Goal: Task Accomplishment & Management: Complete application form

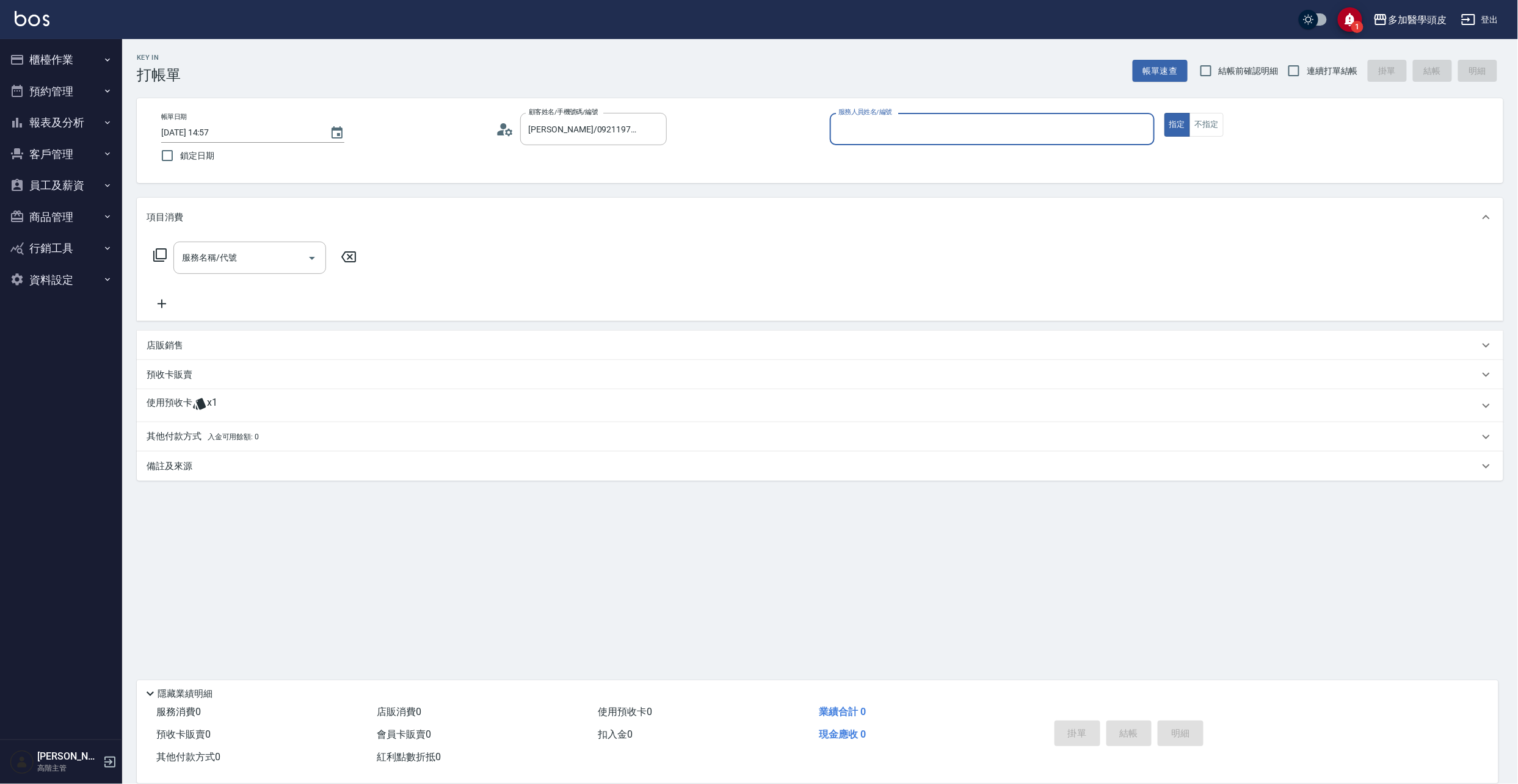
click at [992, 127] on input "服務人員姓名/編號" at bounding box center [992, 130] width 314 height 22
click at [978, 160] on div "[PERSON_NAME](無代號)" at bounding box center [992, 161] width 325 height 20
type input "[PERSON_NAME](無代號)"
click at [200, 406] on icon at bounding box center [199, 404] width 13 height 12
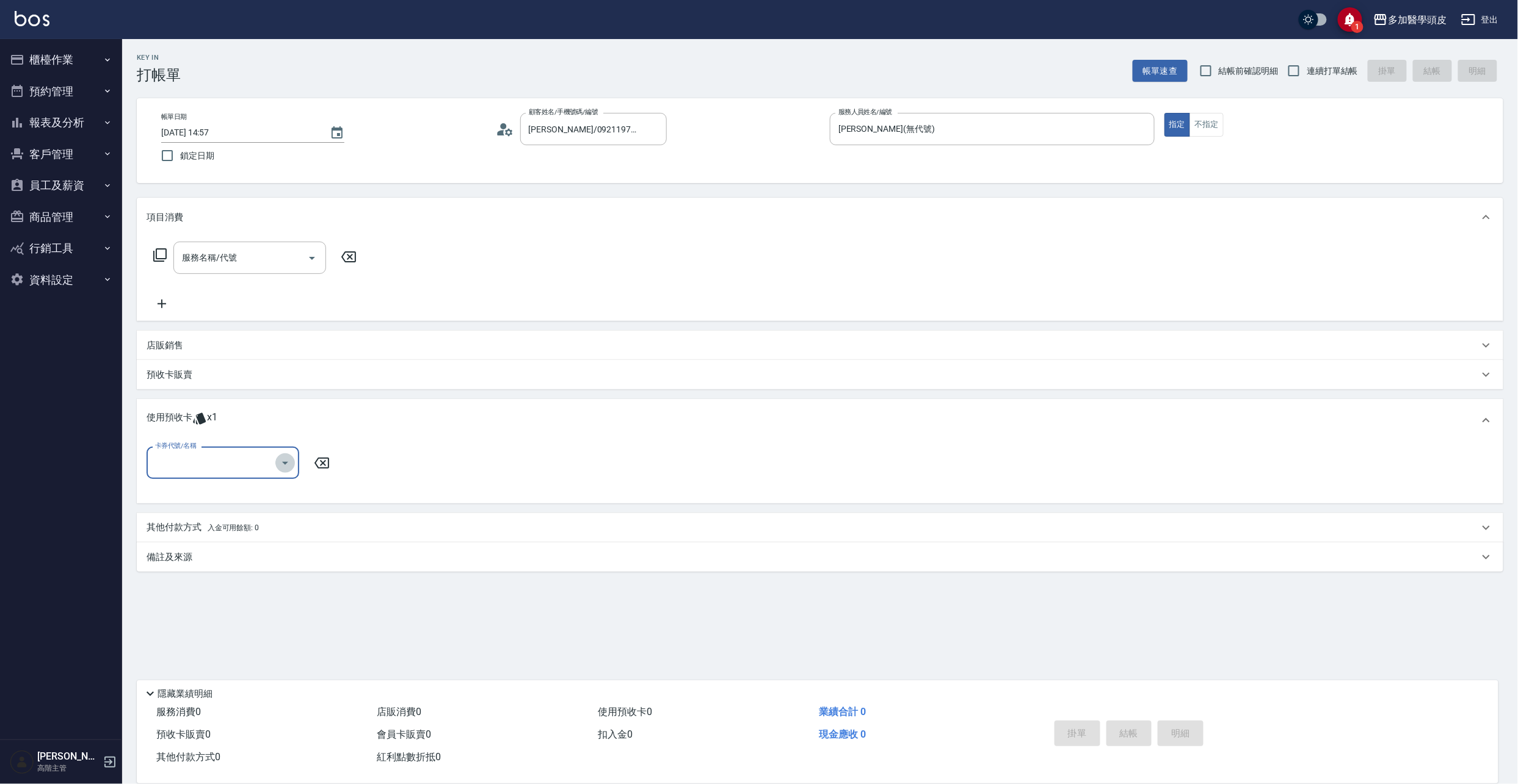
click at [284, 467] on icon "Open" at bounding box center [285, 463] width 15 height 15
click at [173, 374] on p "預收卡販賣" at bounding box center [169, 375] width 46 height 13
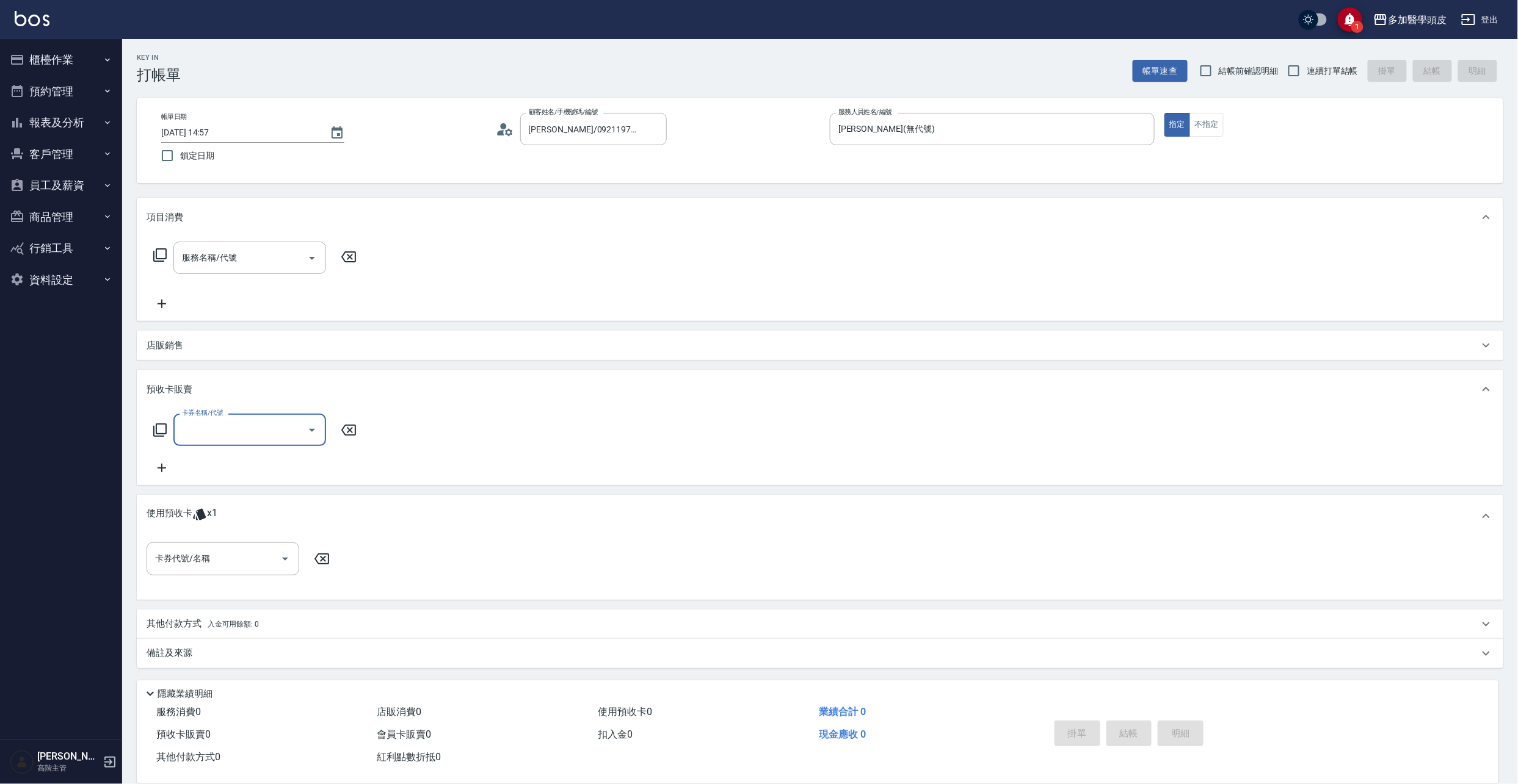
click at [313, 430] on icon "Open" at bounding box center [312, 431] width 6 height 3
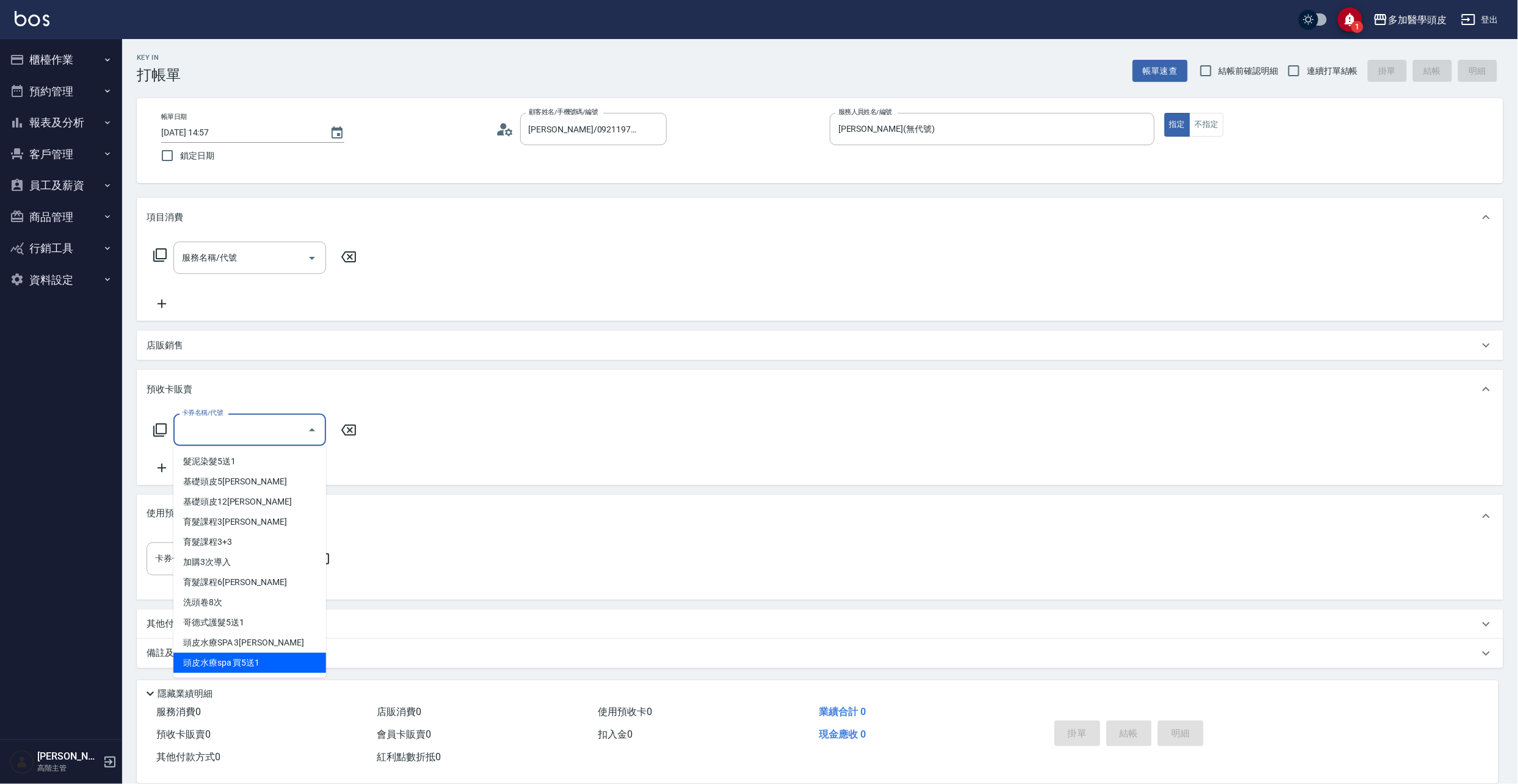
click at [245, 661] on span "頭皮水療spa 買5送1" at bounding box center [249, 663] width 153 height 20
type input "頭皮水療spa 買5送1(W4)"
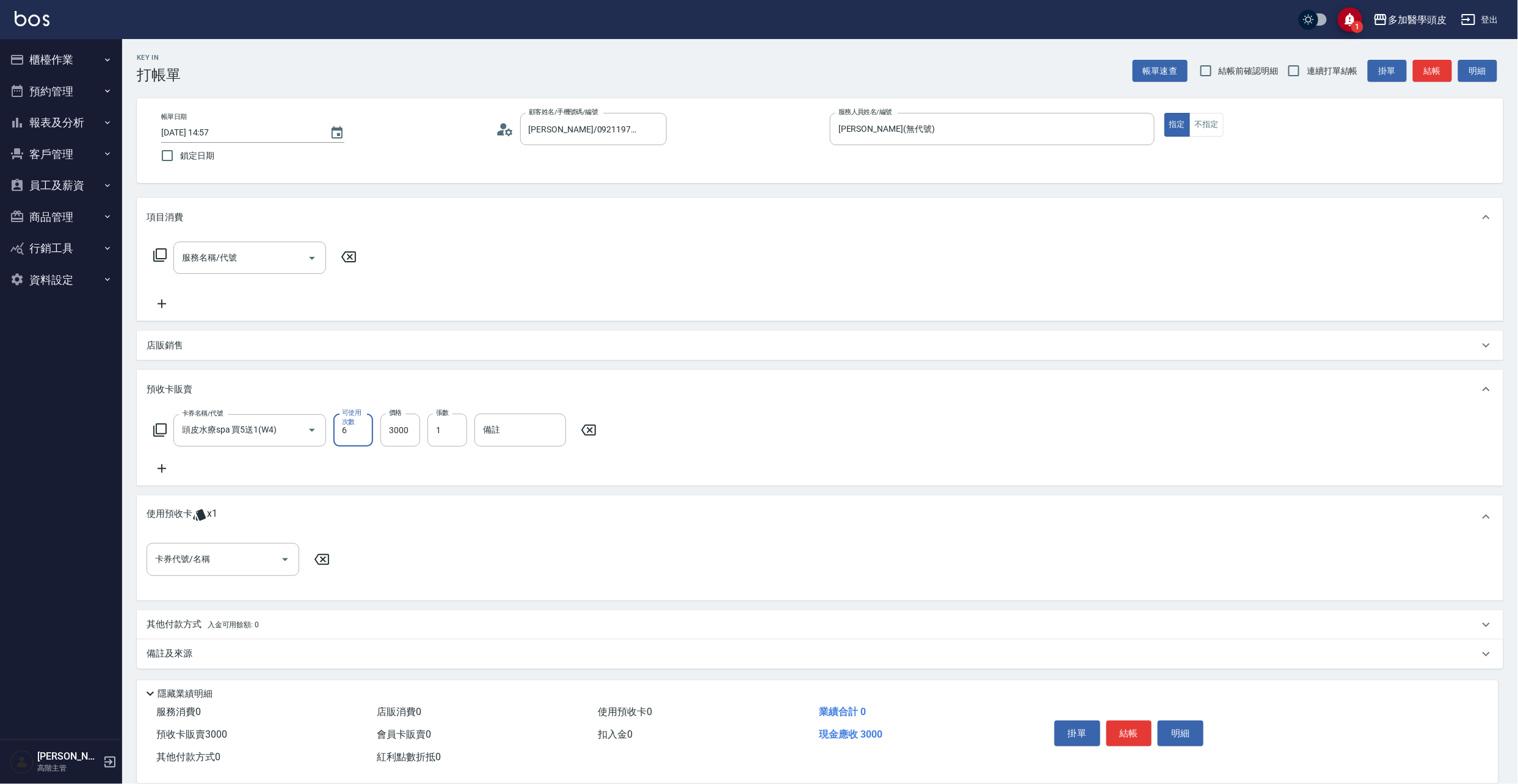
type input "6"
click at [199, 621] on p "其他付款方式 入金可用餘額: 0" at bounding box center [203, 625] width 113 height 13
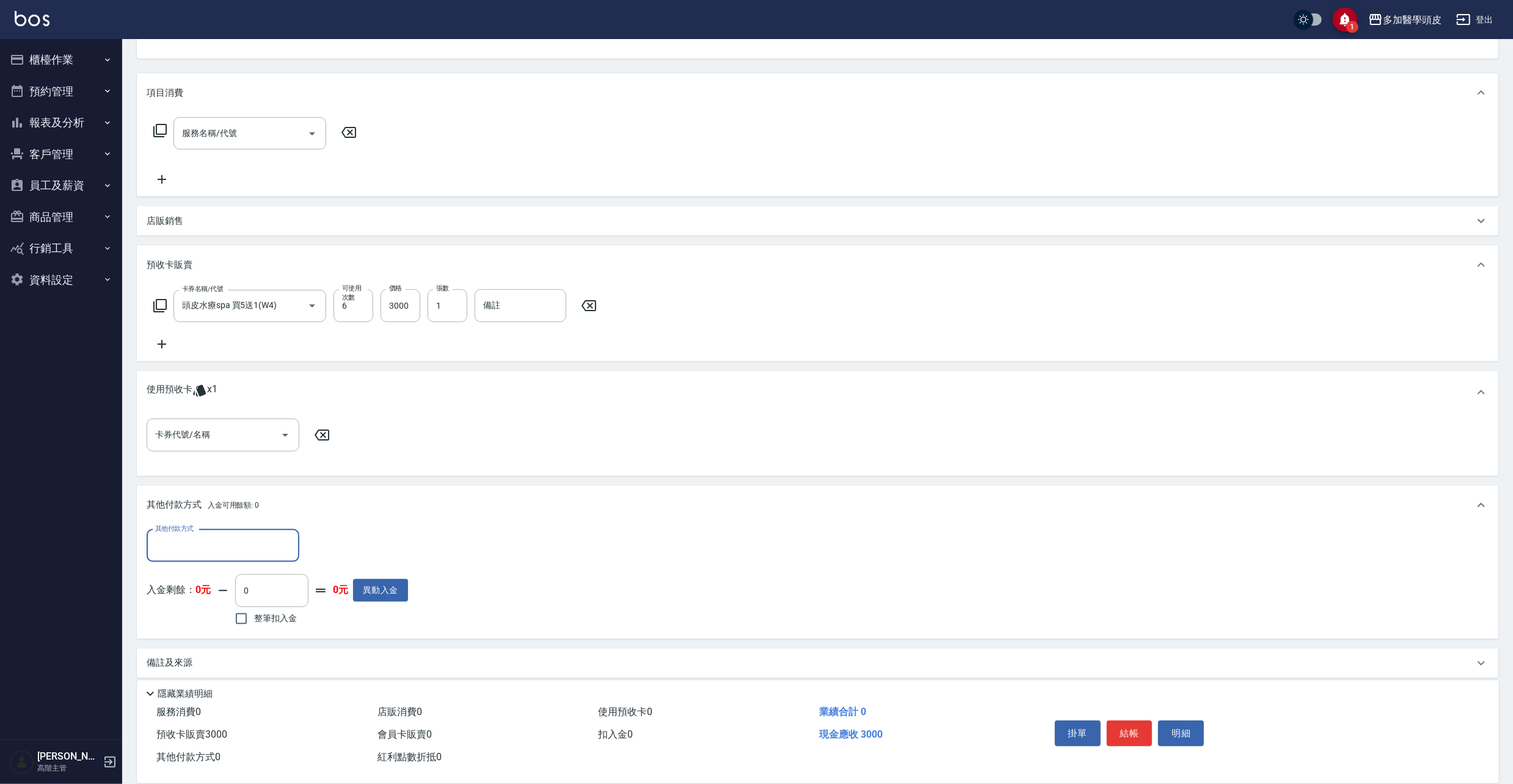
scroll to position [133, 0]
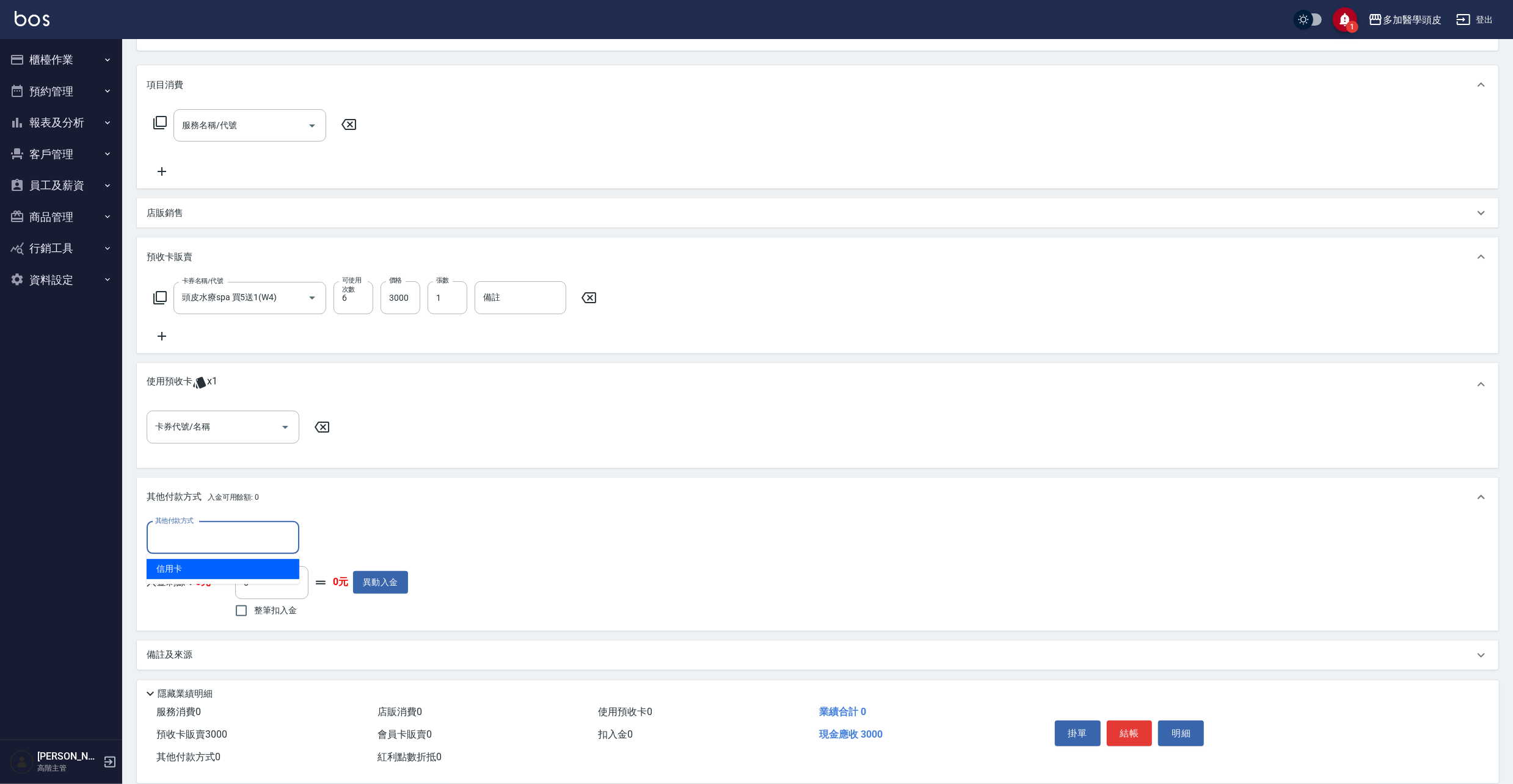
click at [276, 539] on input "其他付款方式" at bounding box center [223, 538] width 141 height 22
click at [265, 570] on span "信用卡" at bounding box center [223, 569] width 153 height 20
type input "信用卡"
click at [363, 532] on input "0" at bounding box center [353, 538] width 92 height 33
type input "3000"
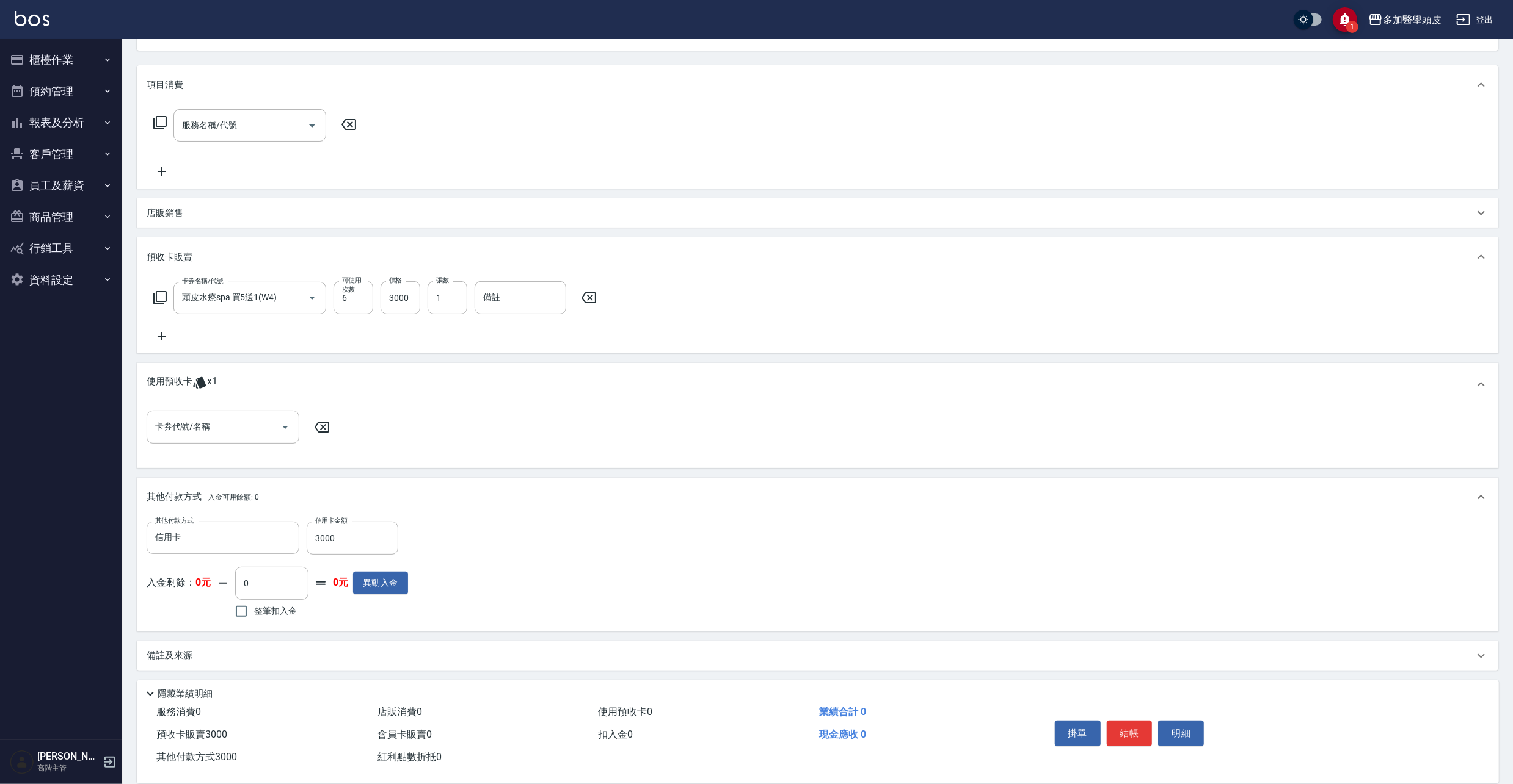
drag, startPoint x: 1126, startPoint y: 735, endPoint x: 1128, endPoint y: 727, distance: 8.2
click at [1126, 734] on button "結帳" at bounding box center [1129, 734] width 46 height 26
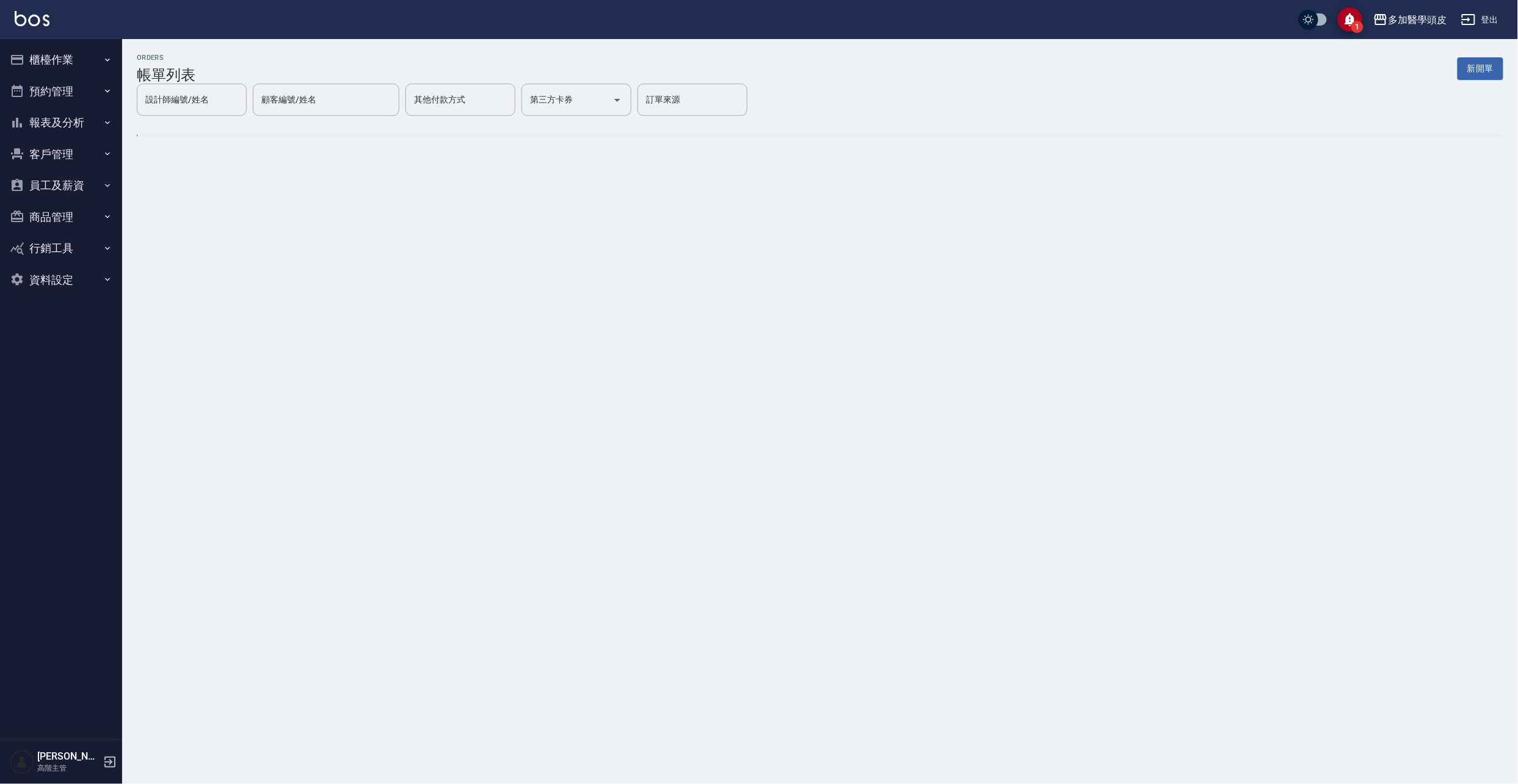
click at [71, 61] on button "櫃檯作業" at bounding box center [61, 60] width 113 height 32
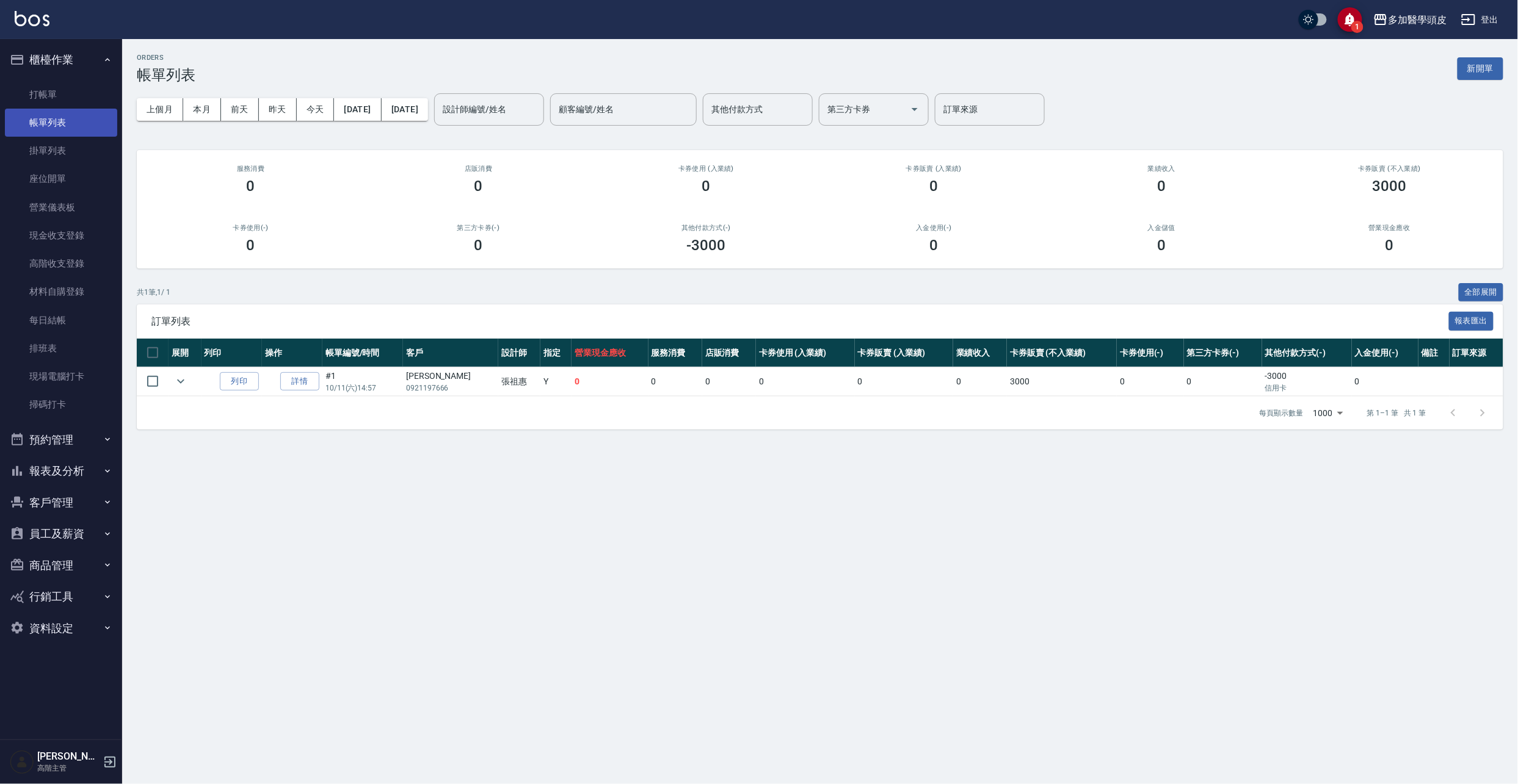
click at [71, 118] on link "帳單列表" at bounding box center [61, 123] width 113 height 28
click at [71, 119] on link "帳單列表" at bounding box center [61, 123] width 113 height 28
click at [62, 100] on link "打帳單" at bounding box center [61, 95] width 113 height 28
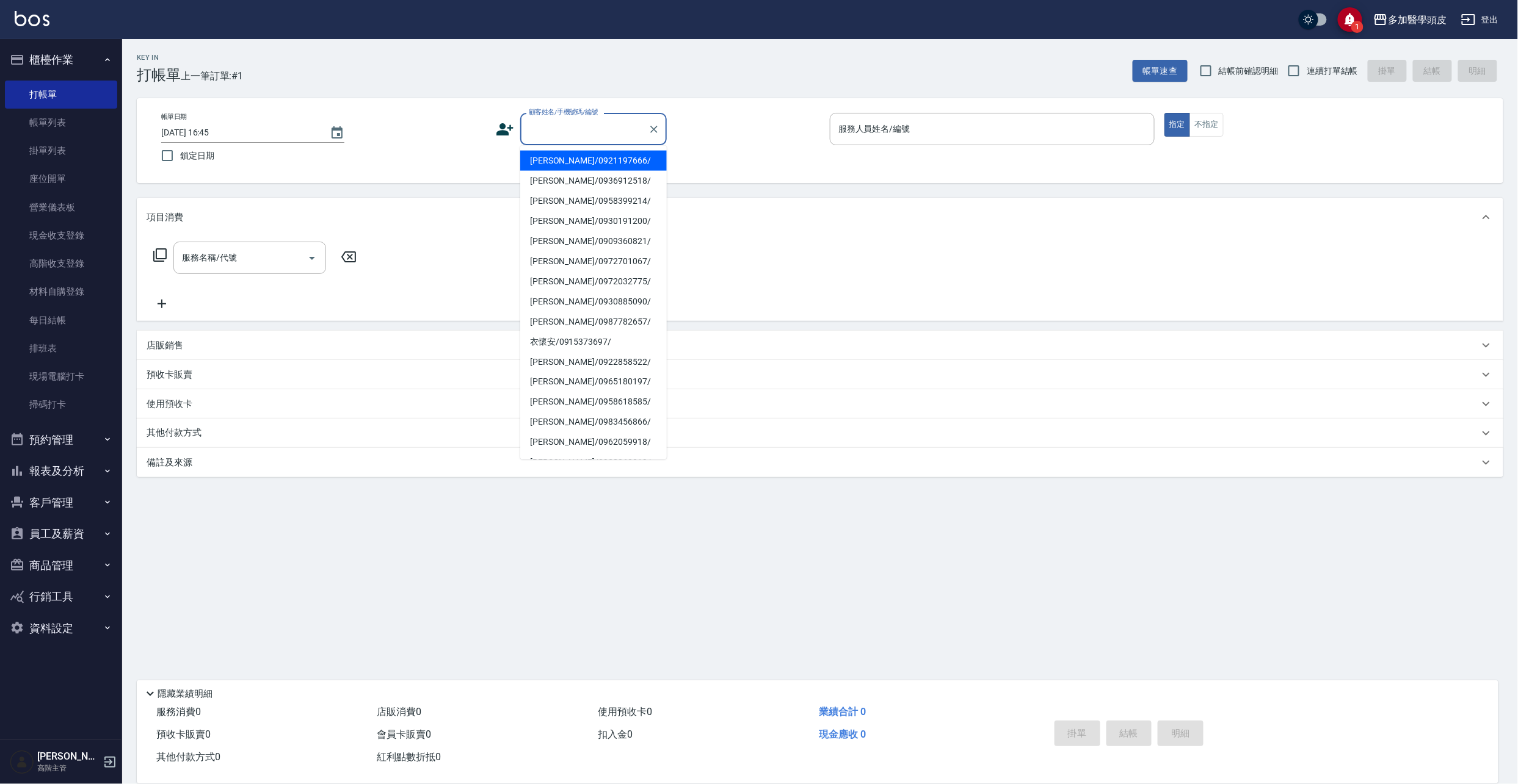
click at [561, 123] on input "顧客姓名/手機號碼/編號" at bounding box center [584, 130] width 117 height 22
click at [589, 157] on li "[PERSON_NAME]/0921197666/" at bounding box center [593, 161] width 147 height 20
type input "[PERSON_NAME]/0921197666/"
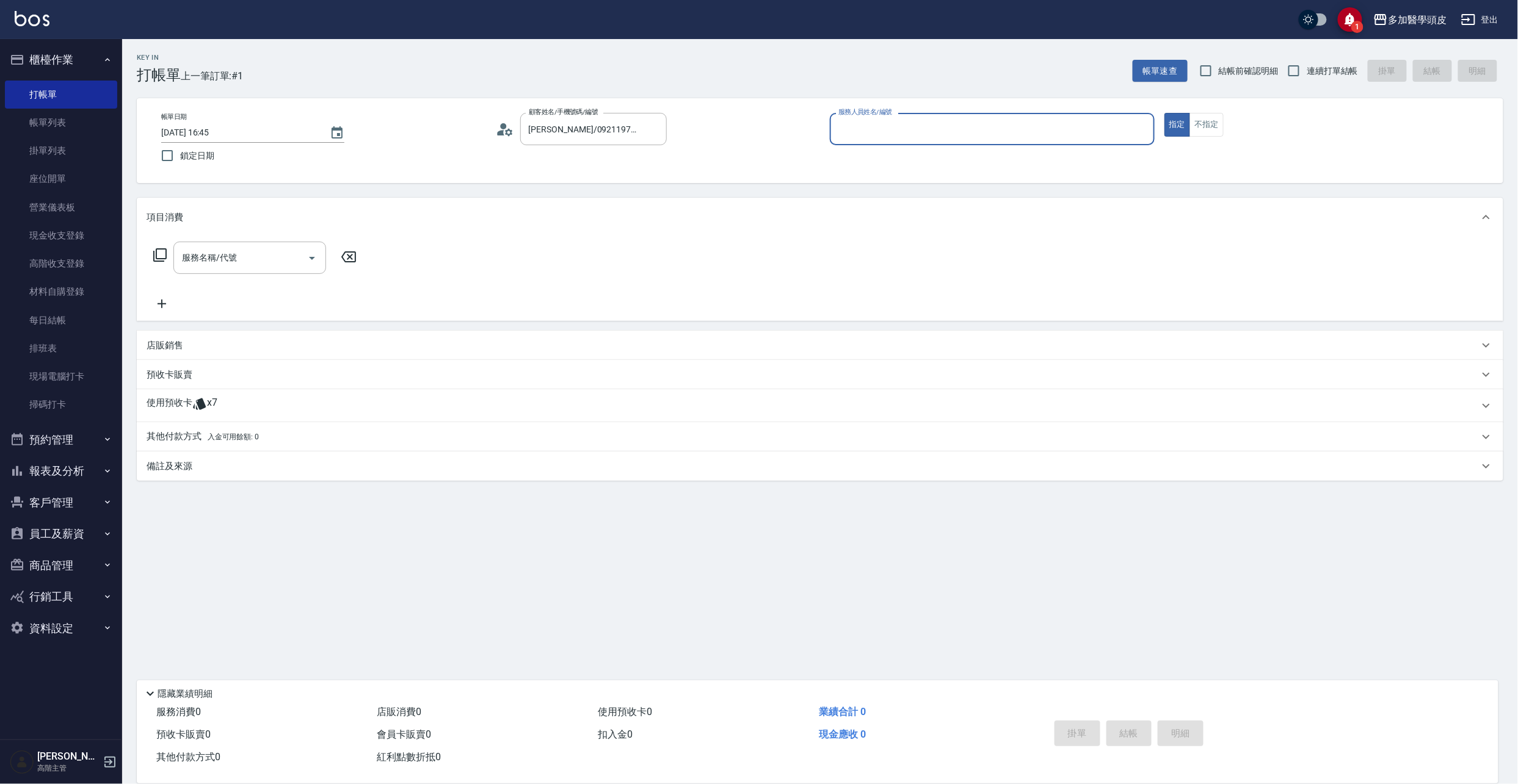
click at [931, 130] on input "服務人員姓名/編號" at bounding box center [992, 130] width 314 height 22
click at [877, 184] on span "[PERSON_NAME](無代號)" at bounding box center [868, 181] width 57 height 13
type input "[PERSON_NAME](無代號)"
click at [199, 401] on icon at bounding box center [199, 404] width 13 height 12
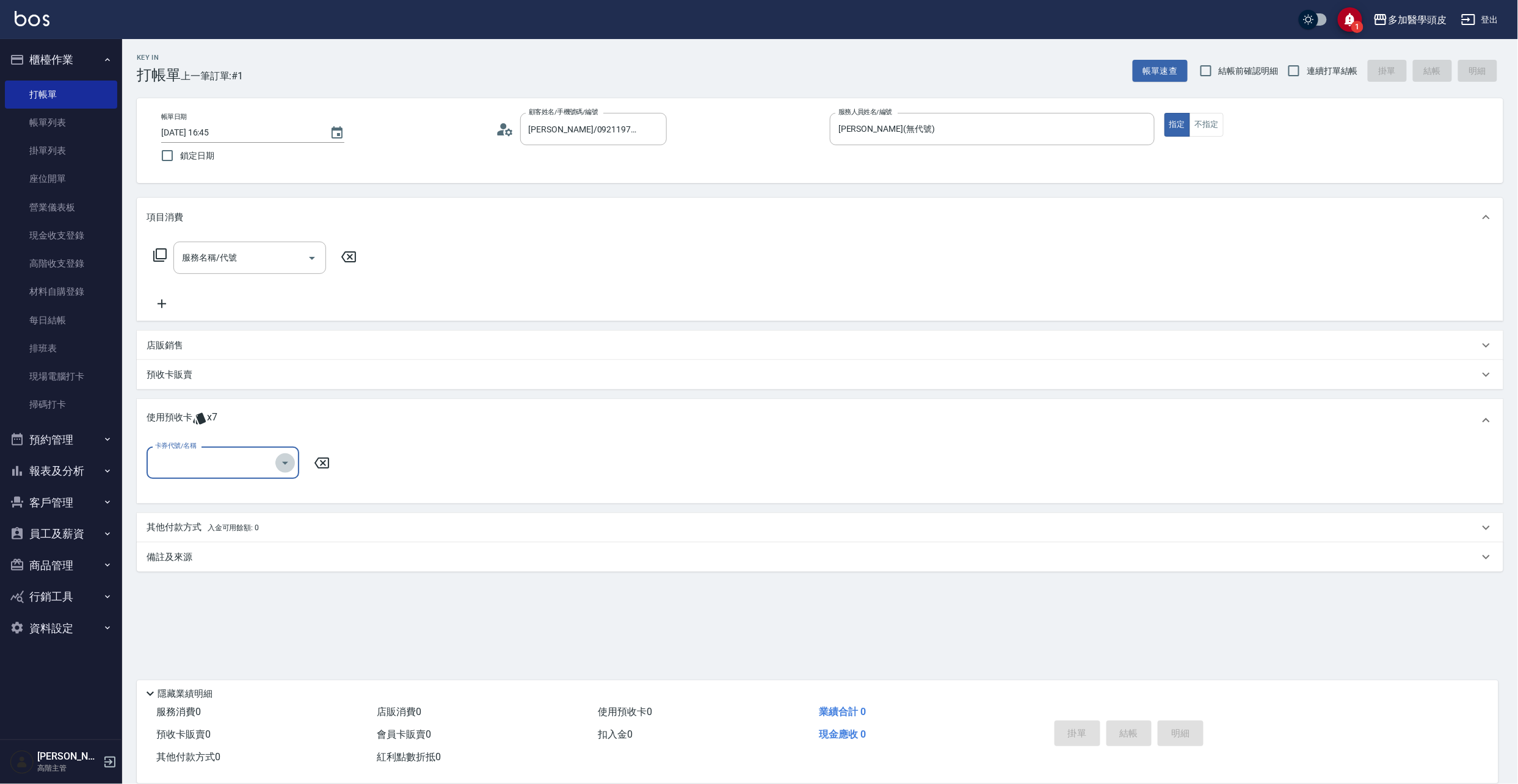
click at [284, 467] on icon "Open" at bounding box center [285, 463] width 15 height 15
click at [276, 520] on div "頭皮水療spa 買5送1 剩餘6張" at bounding box center [223, 514] width 153 height 20
type input "頭皮水療spa 買5送1"
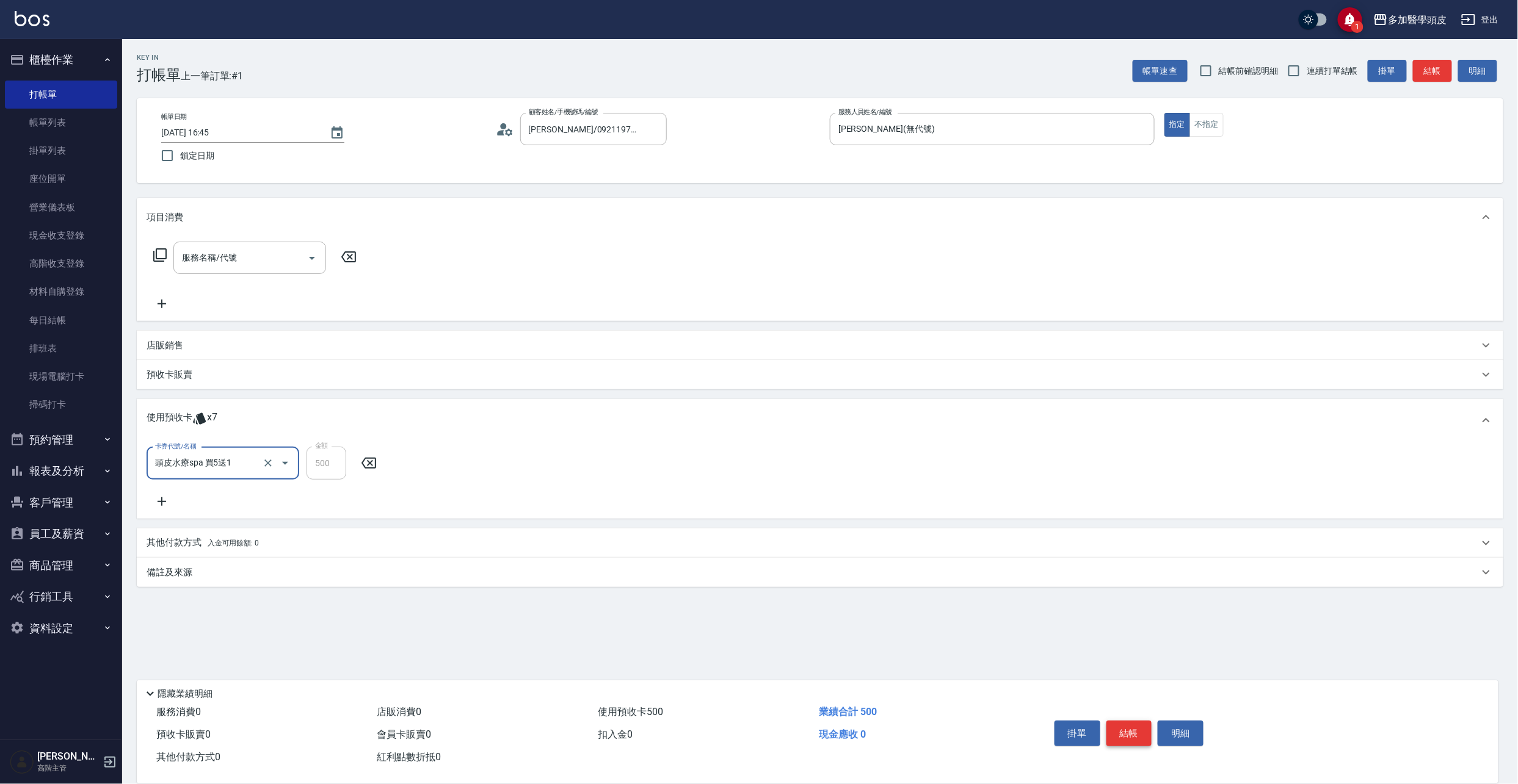
click at [1126, 734] on button "結帳" at bounding box center [1129, 734] width 46 height 26
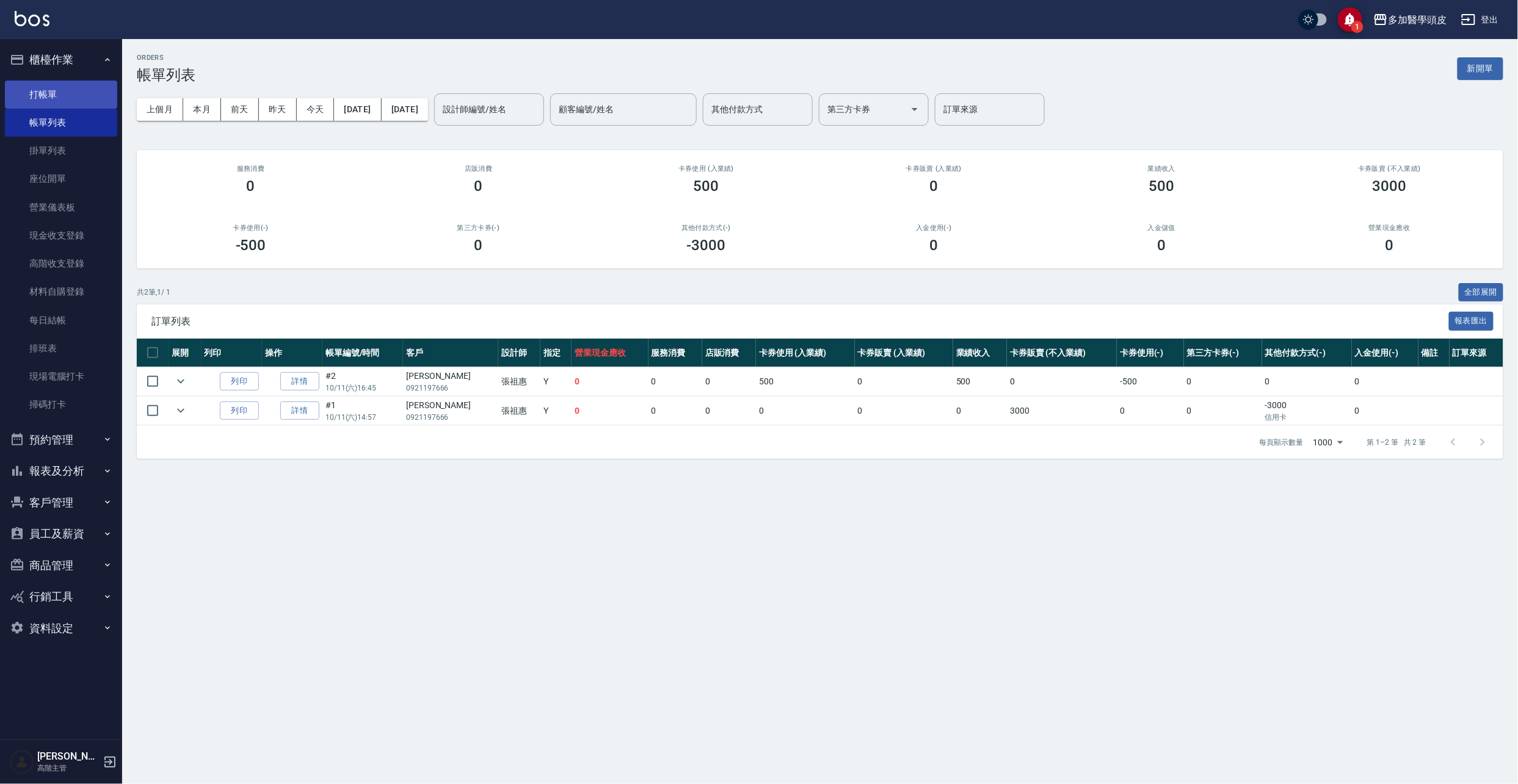
click at [94, 93] on link "打帳單" at bounding box center [61, 95] width 113 height 28
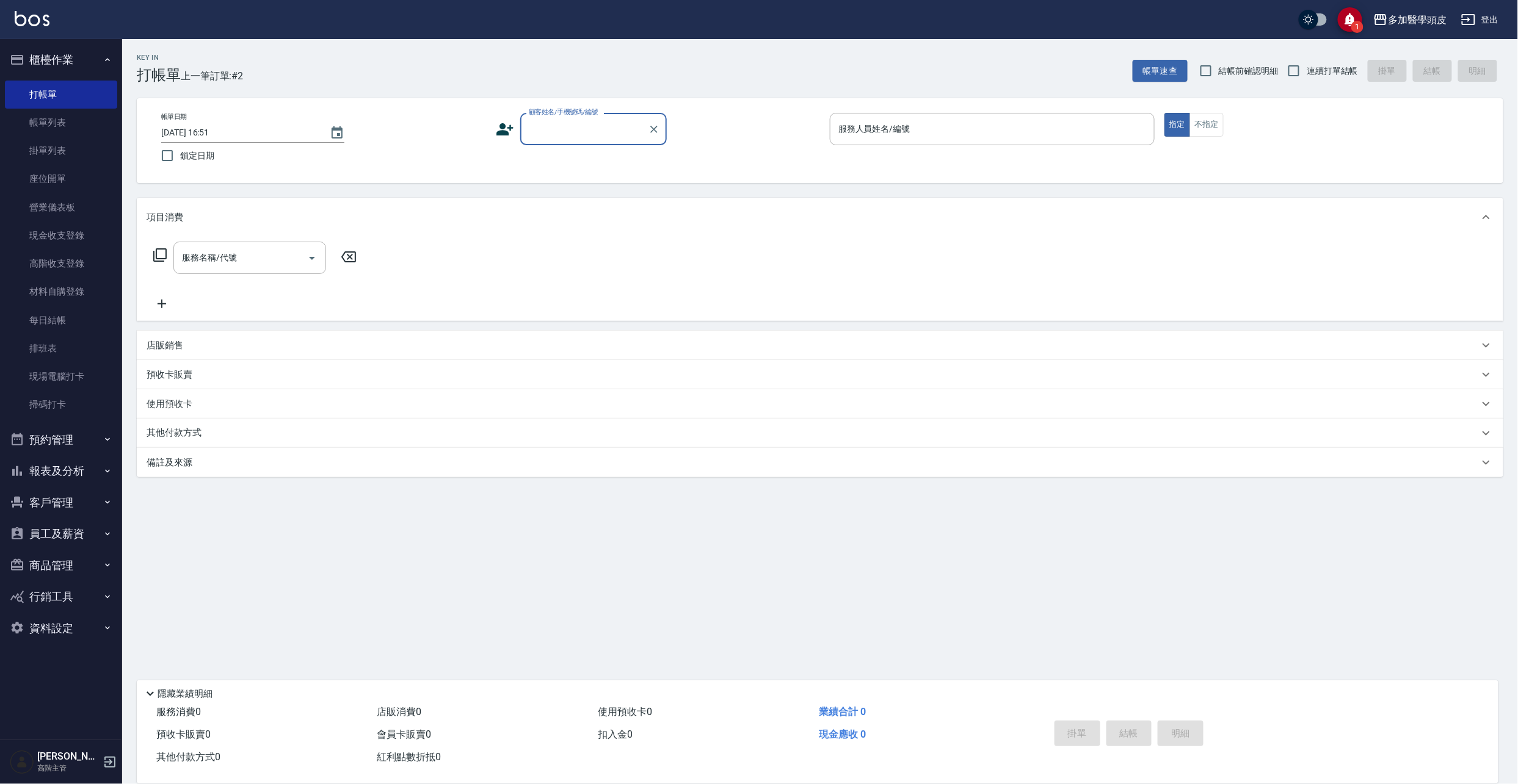
click at [554, 127] on input "顧客姓名/手機號碼/編號" at bounding box center [584, 130] width 117 height 22
click at [589, 165] on li "[PERSON_NAME]/0911237160/" at bounding box center [593, 161] width 147 height 20
type input "[PERSON_NAME]/0911237160/"
click at [864, 123] on input "服務人員姓名/編號" at bounding box center [992, 130] width 314 height 22
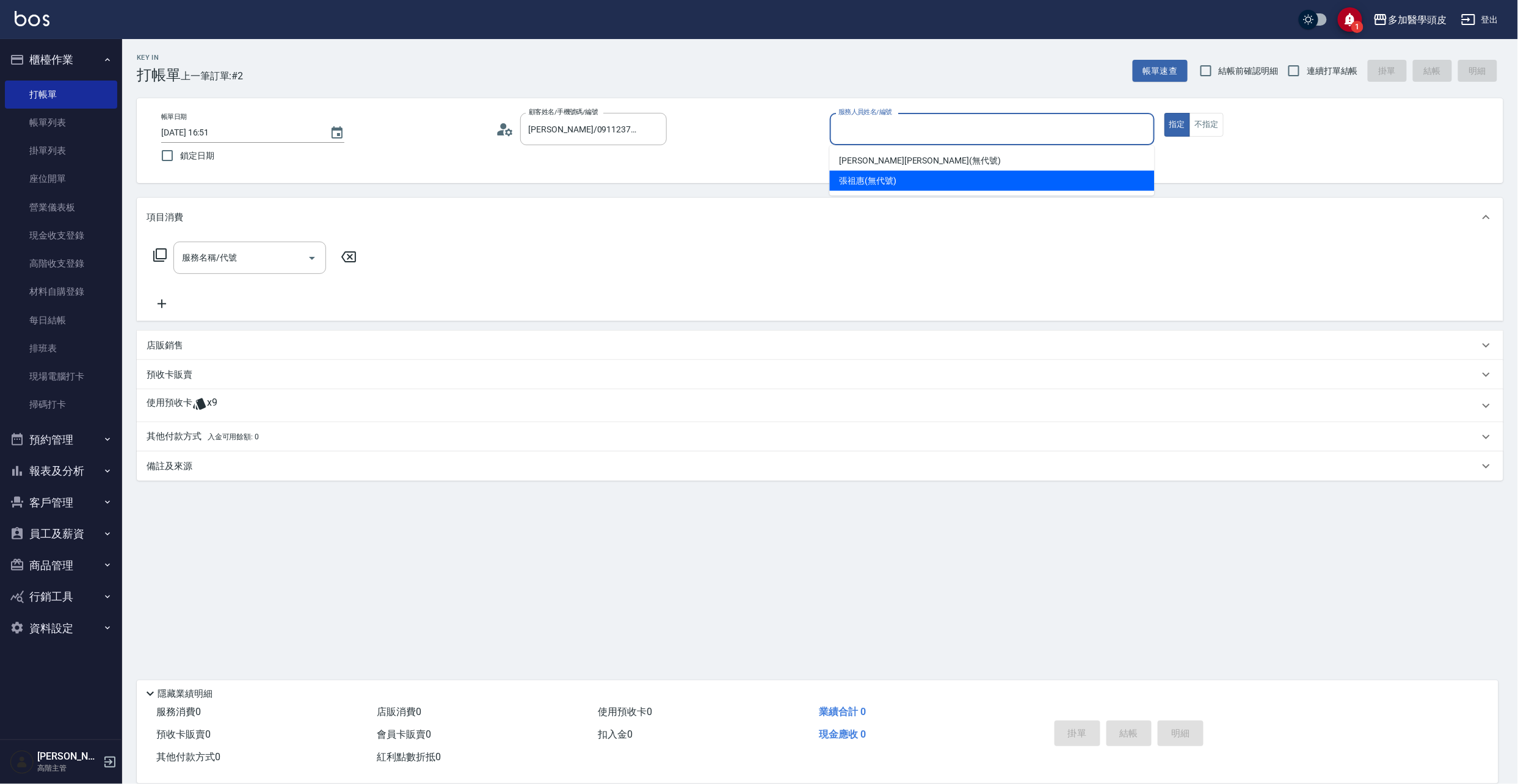
click at [864, 183] on span "[PERSON_NAME](無代號)" at bounding box center [868, 181] width 57 height 13
type input "[PERSON_NAME](無代號)"
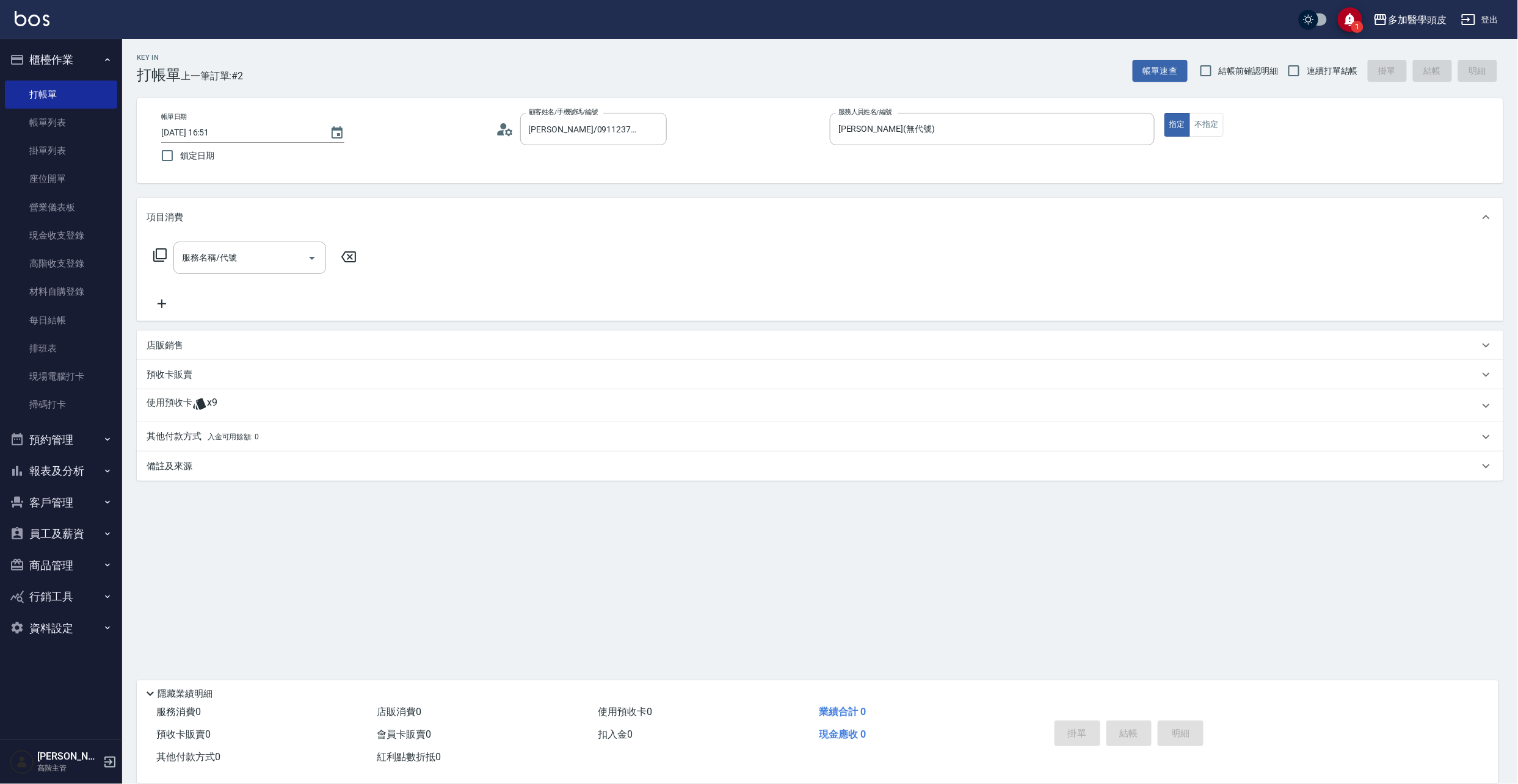
click at [216, 399] on span "x9" at bounding box center [212, 406] width 10 height 19
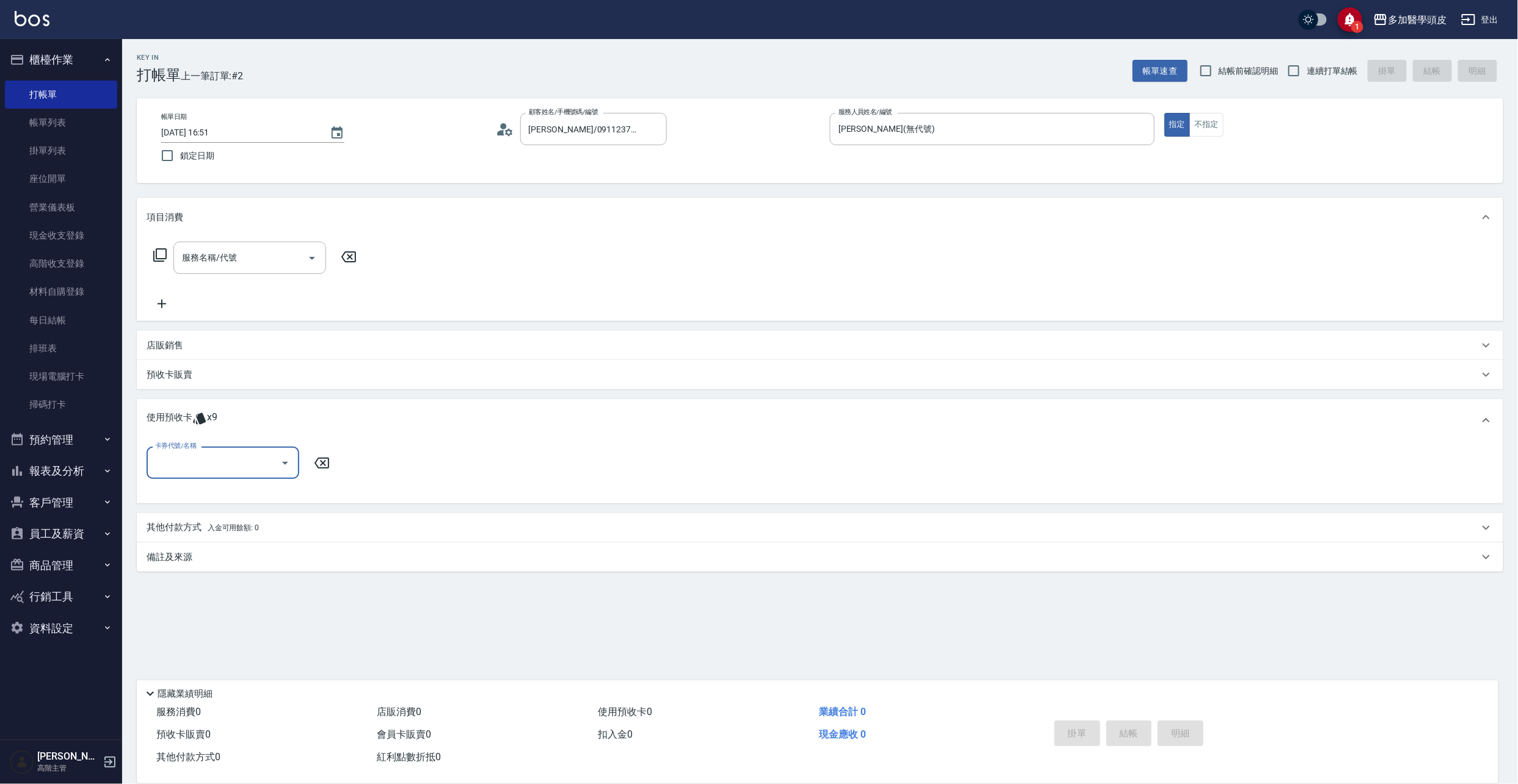
click at [284, 464] on icon "Open" at bounding box center [285, 463] width 6 height 3
click at [252, 515] on div "育髮課程3堂 剩餘3張" at bounding box center [223, 514] width 153 height 20
type input "育髮課程3[PERSON_NAME]"
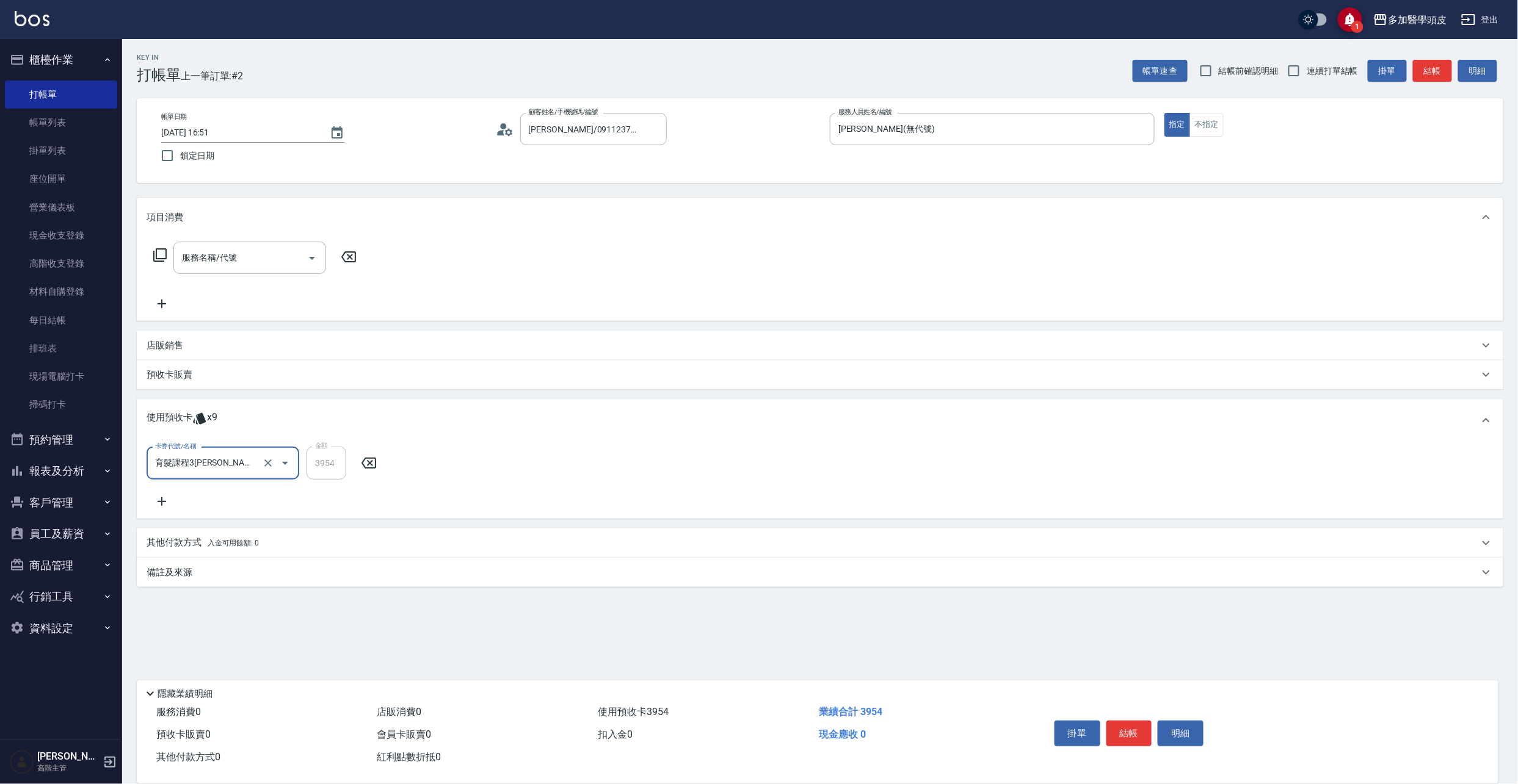
click at [183, 376] on p "預收卡販賣" at bounding box center [169, 375] width 46 height 13
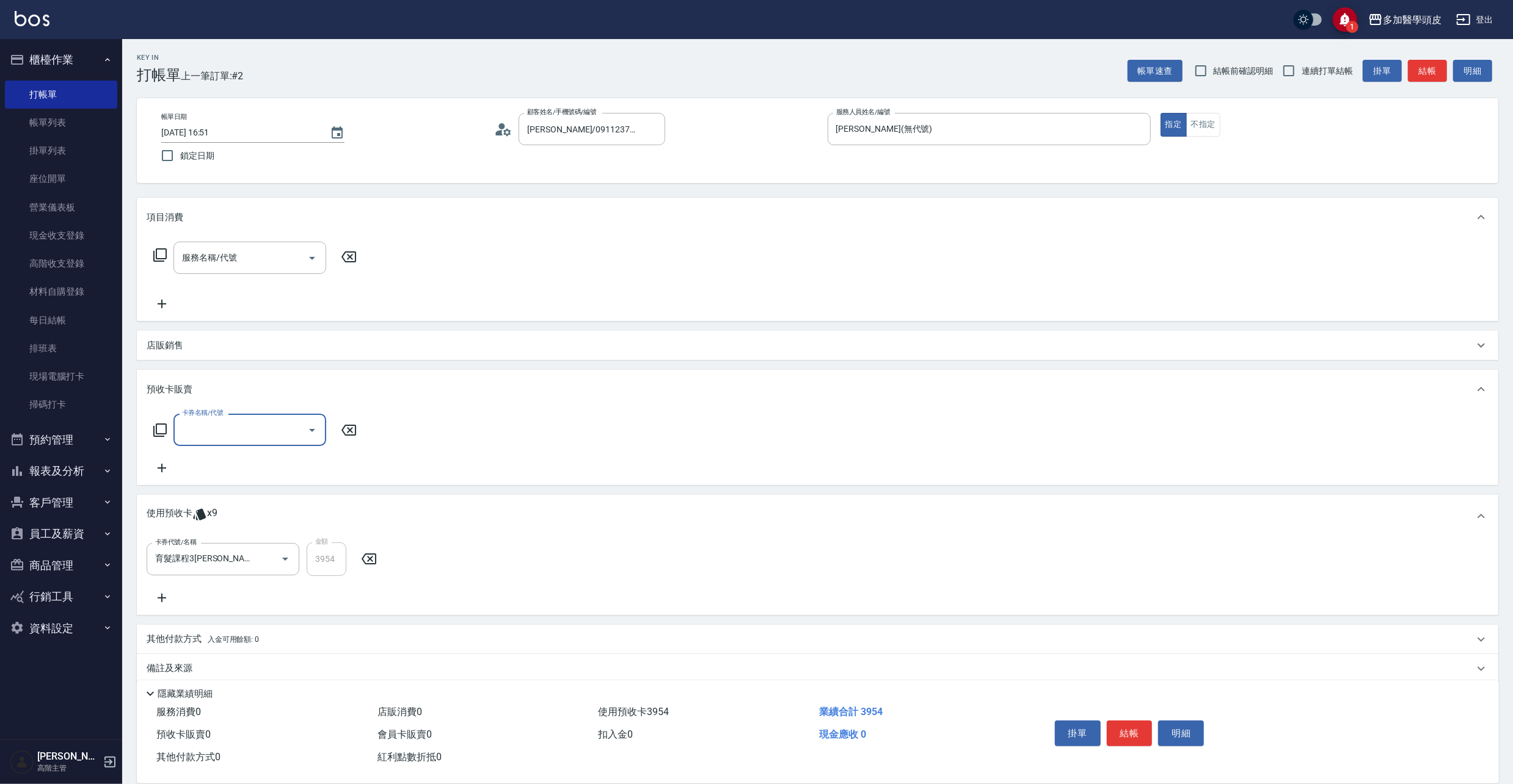
click at [350, 430] on icon at bounding box center [348, 430] width 30 height 15
click at [353, 425] on icon at bounding box center [349, 430] width 15 height 11
click at [346, 433] on icon at bounding box center [348, 430] width 30 height 15
click at [356, 428] on icon at bounding box center [348, 430] width 30 height 15
click at [354, 430] on icon at bounding box center [348, 430] width 30 height 15
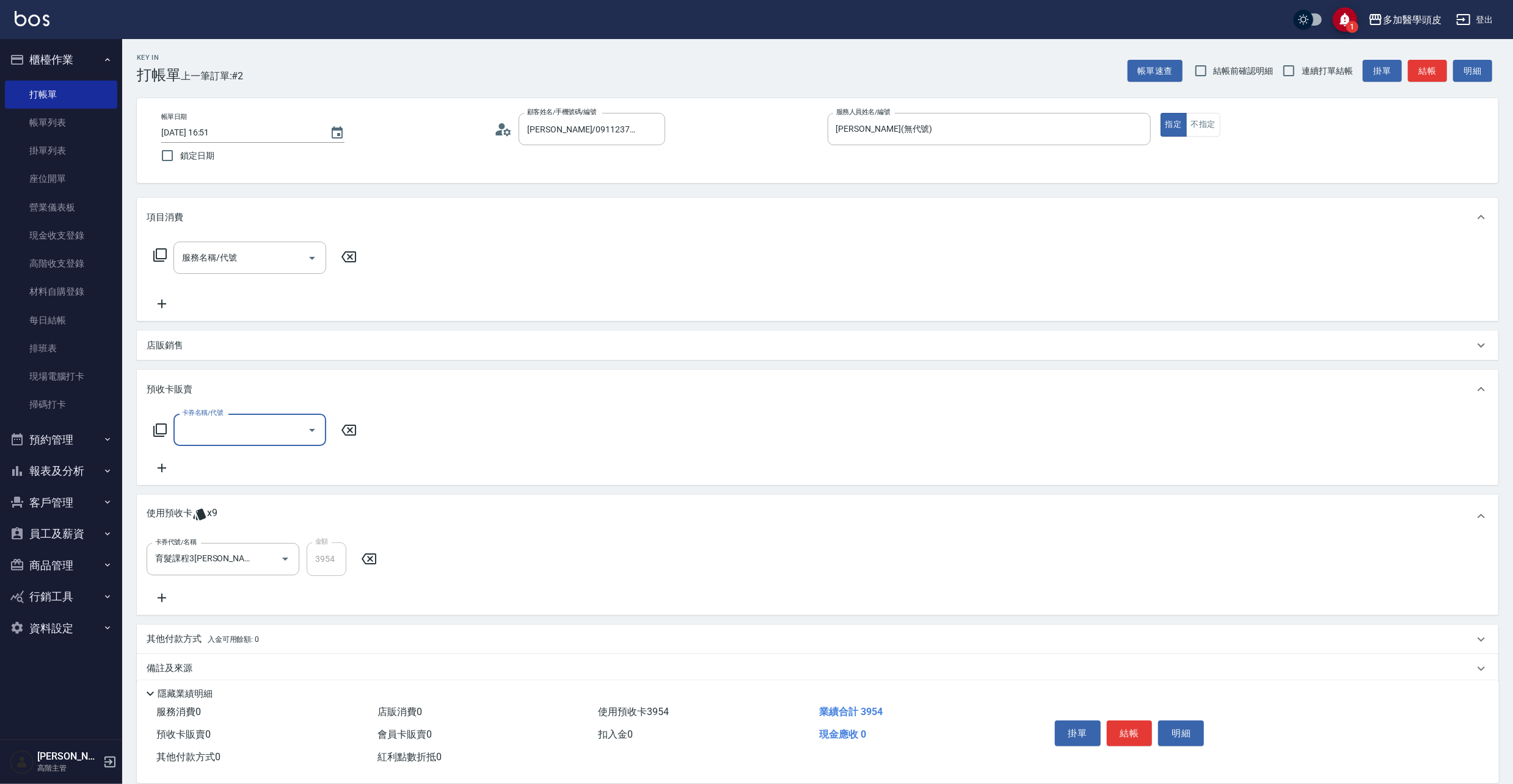
click at [354, 430] on icon at bounding box center [348, 430] width 30 height 15
click at [330, 450] on div "卡券名稱/代號 卡券名稱/代號" at bounding box center [818, 444] width 1342 height 61
drag, startPoint x: 354, startPoint y: 424, endPoint x: 353, endPoint y: 440, distance: 16.0
click at [353, 440] on div "卡券名稱/代號 卡券名稱/代號" at bounding box center [256, 430] width 217 height 33
click at [350, 433] on icon at bounding box center [348, 430] width 30 height 15
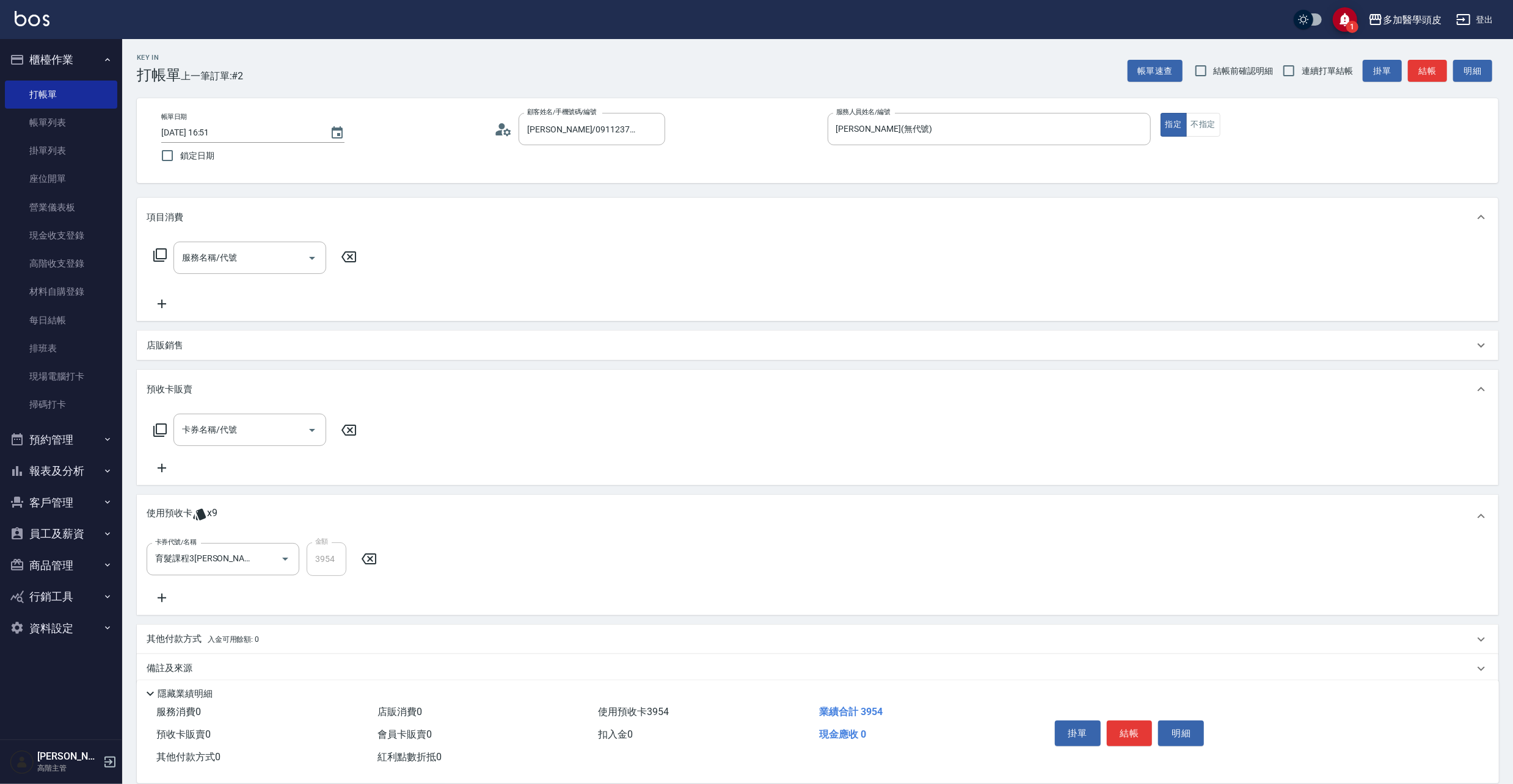
click at [162, 341] on p "店販銷售" at bounding box center [165, 345] width 37 height 13
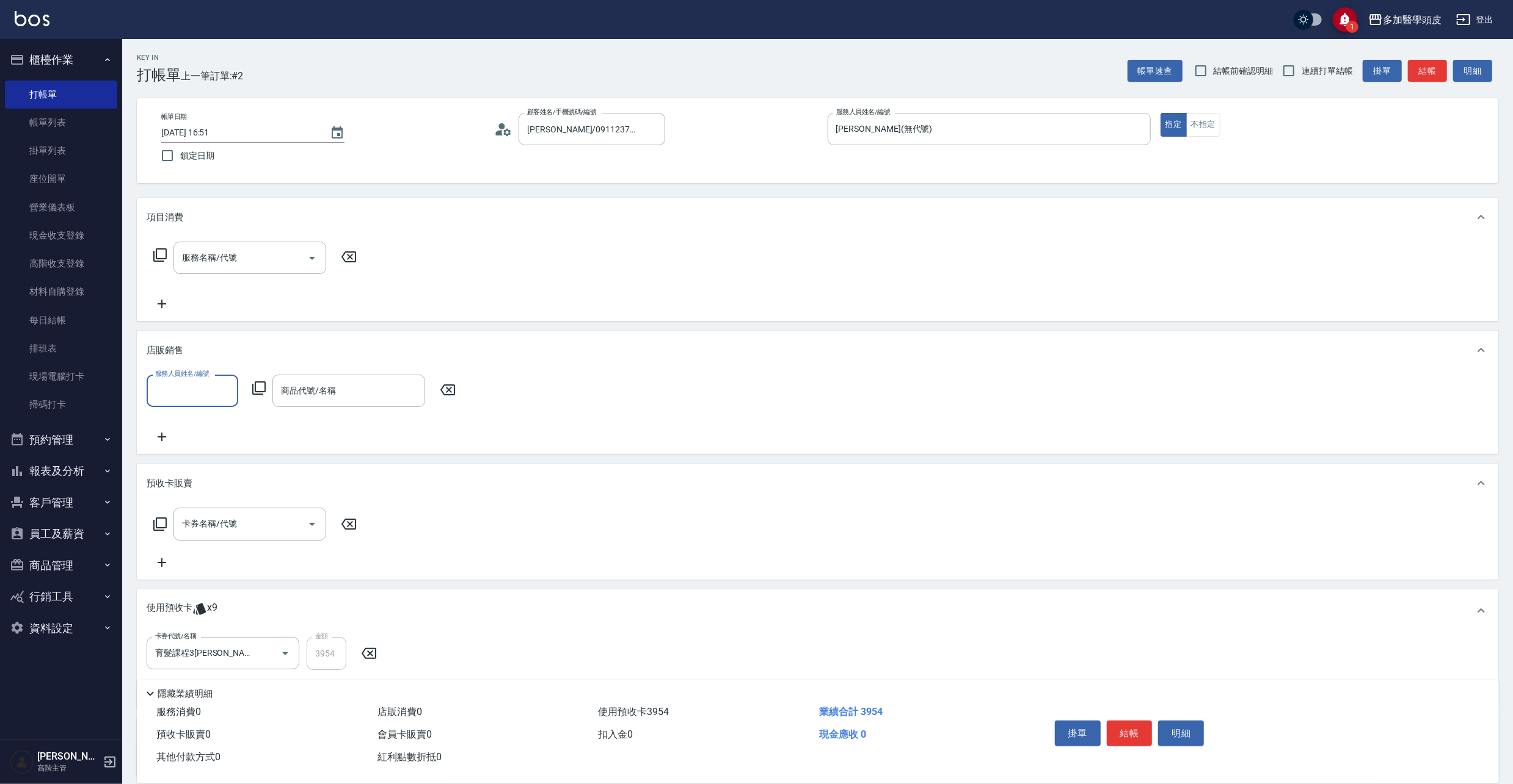
click at [209, 383] on input "服務人員姓名/編號" at bounding box center [193, 391] width 81 height 22
click at [211, 462] on span "[PERSON_NAME](無代號)" at bounding box center [185, 468] width 57 height 13
type input "[PERSON_NAME](無代號)"
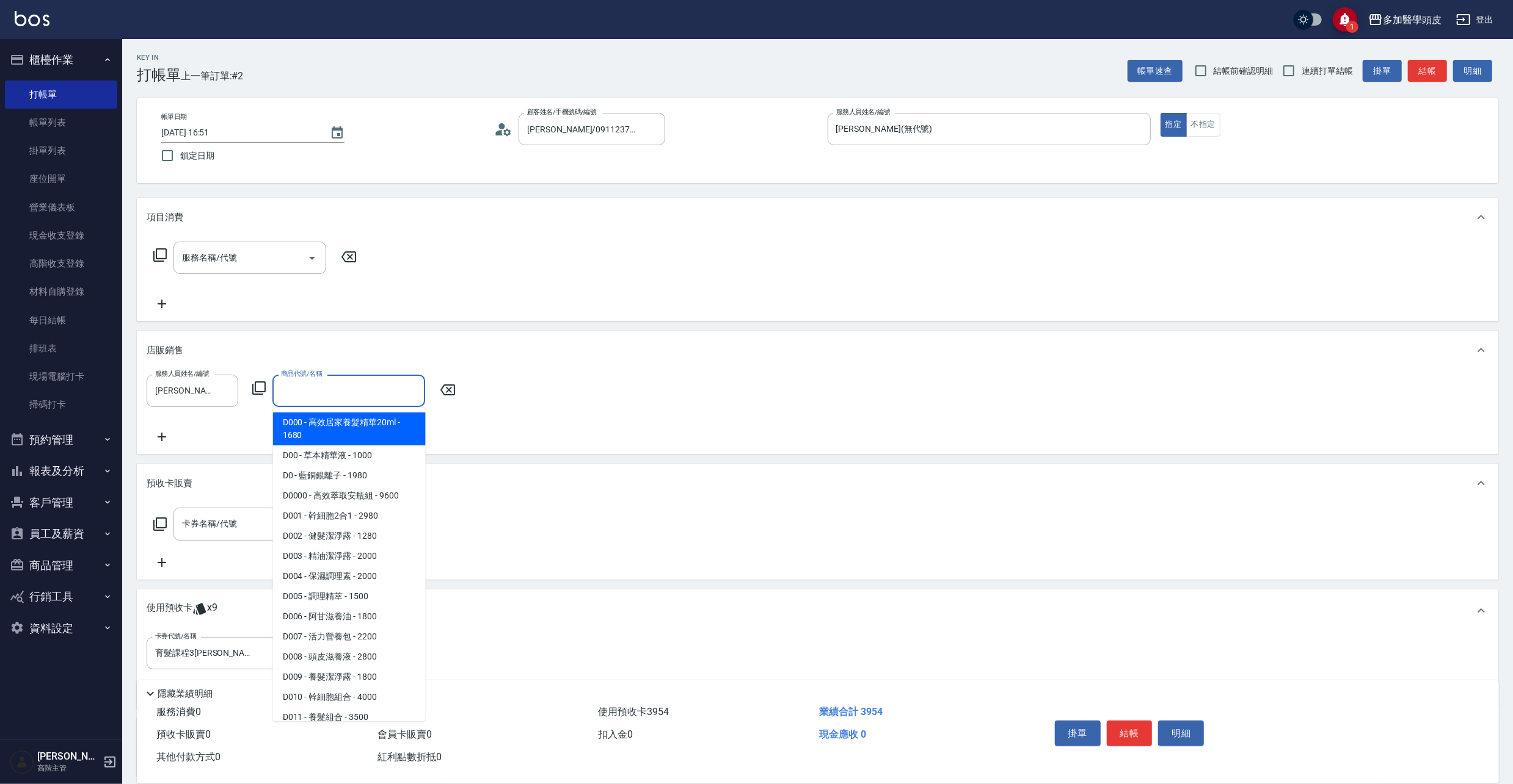
click at [384, 393] on input "商品代號/名稱" at bounding box center [349, 391] width 141 height 22
click at [396, 432] on span "D000 - 高效居家養髮精華20ml - 1680" at bounding box center [349, 429] width 153 height 33
type input "高效居家養髮精華20ml"
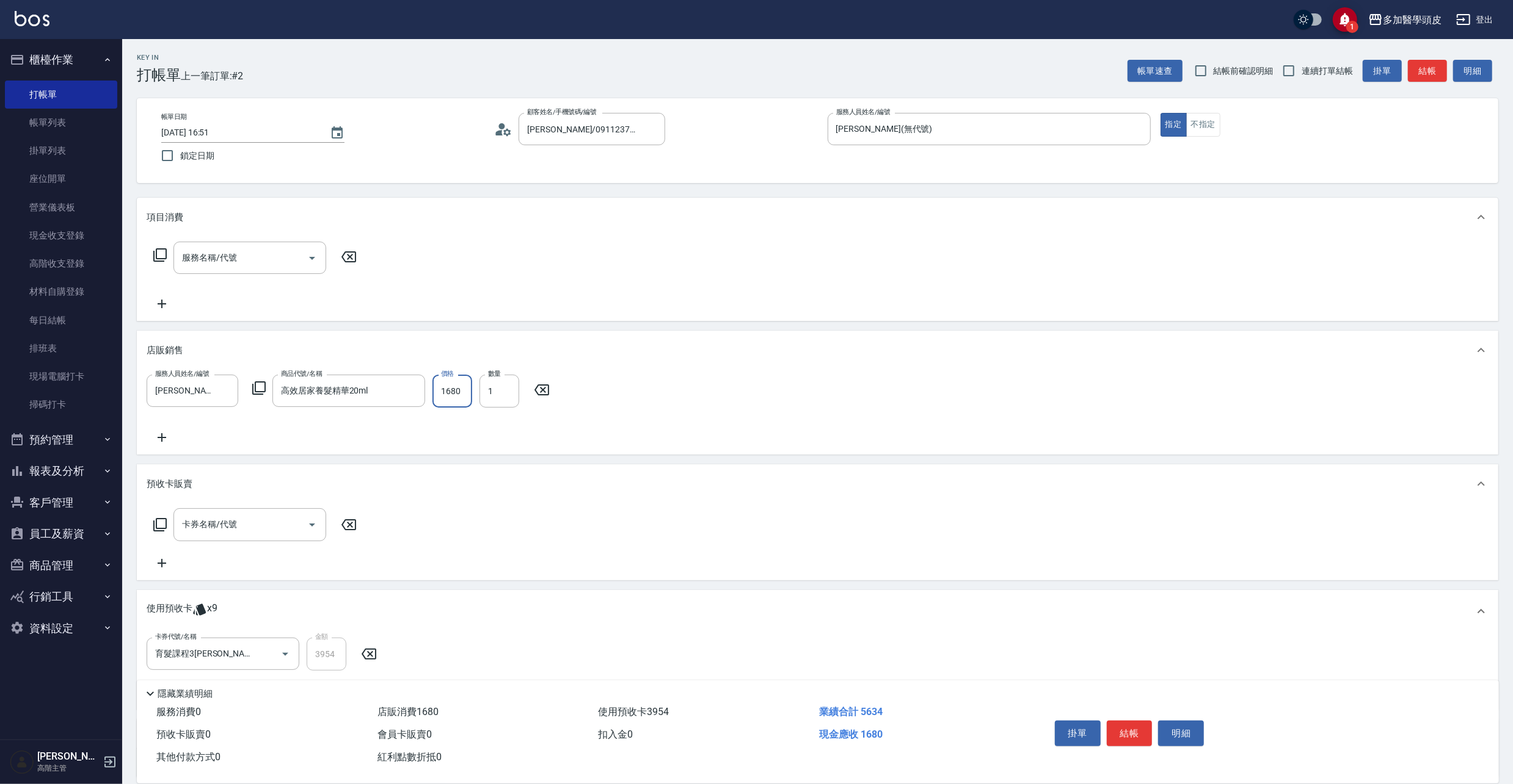
click at [463, 393] on input "1680" at bounding box center [452, 391] width 40 height 33
type input "1512"
click at [1125, 735] on button "結帳" at bounding box center [1129, 734] width 46 height 26
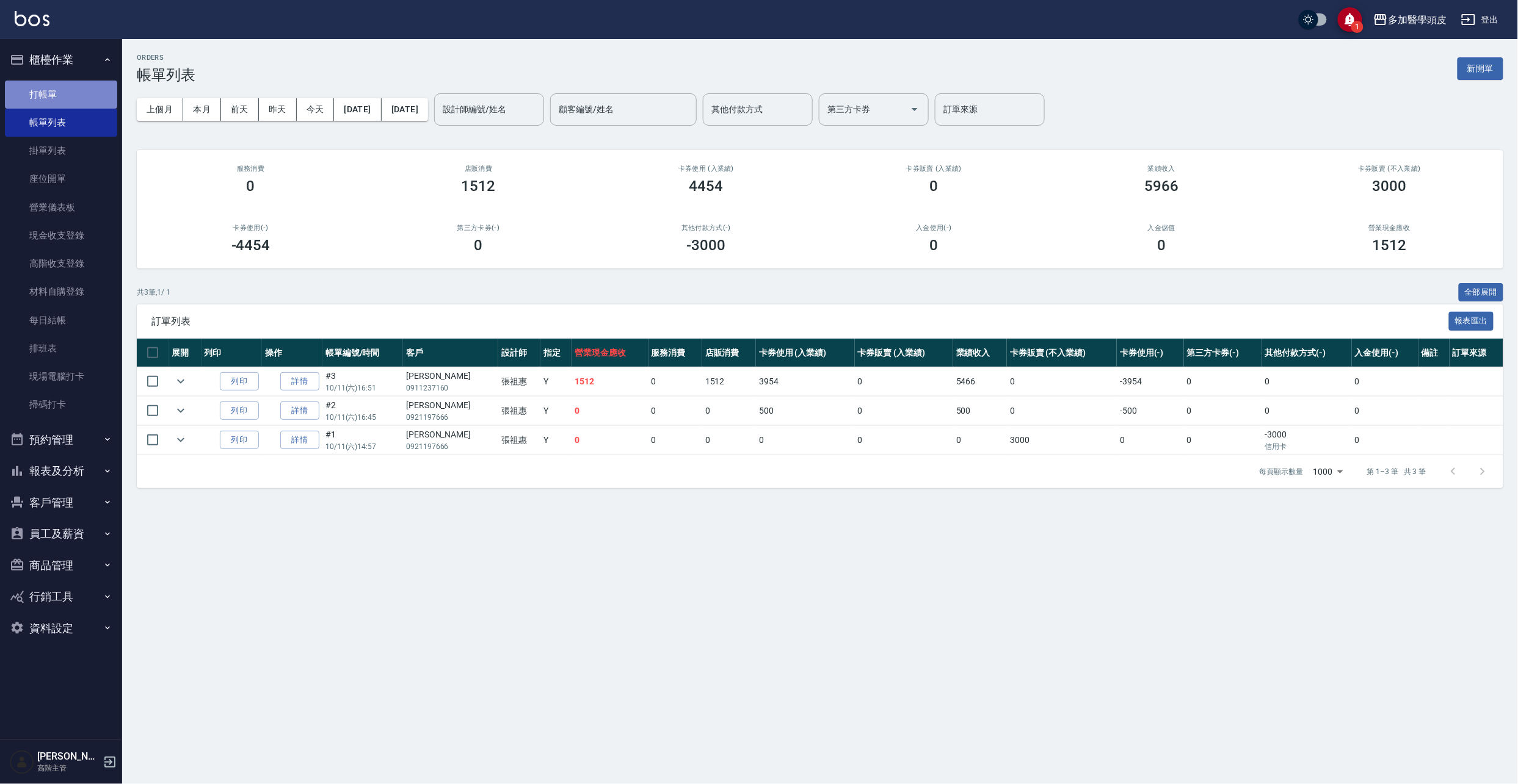
click at [61, 89] on link "打帳單" at bounding box center [61, 95] width 113 height 28
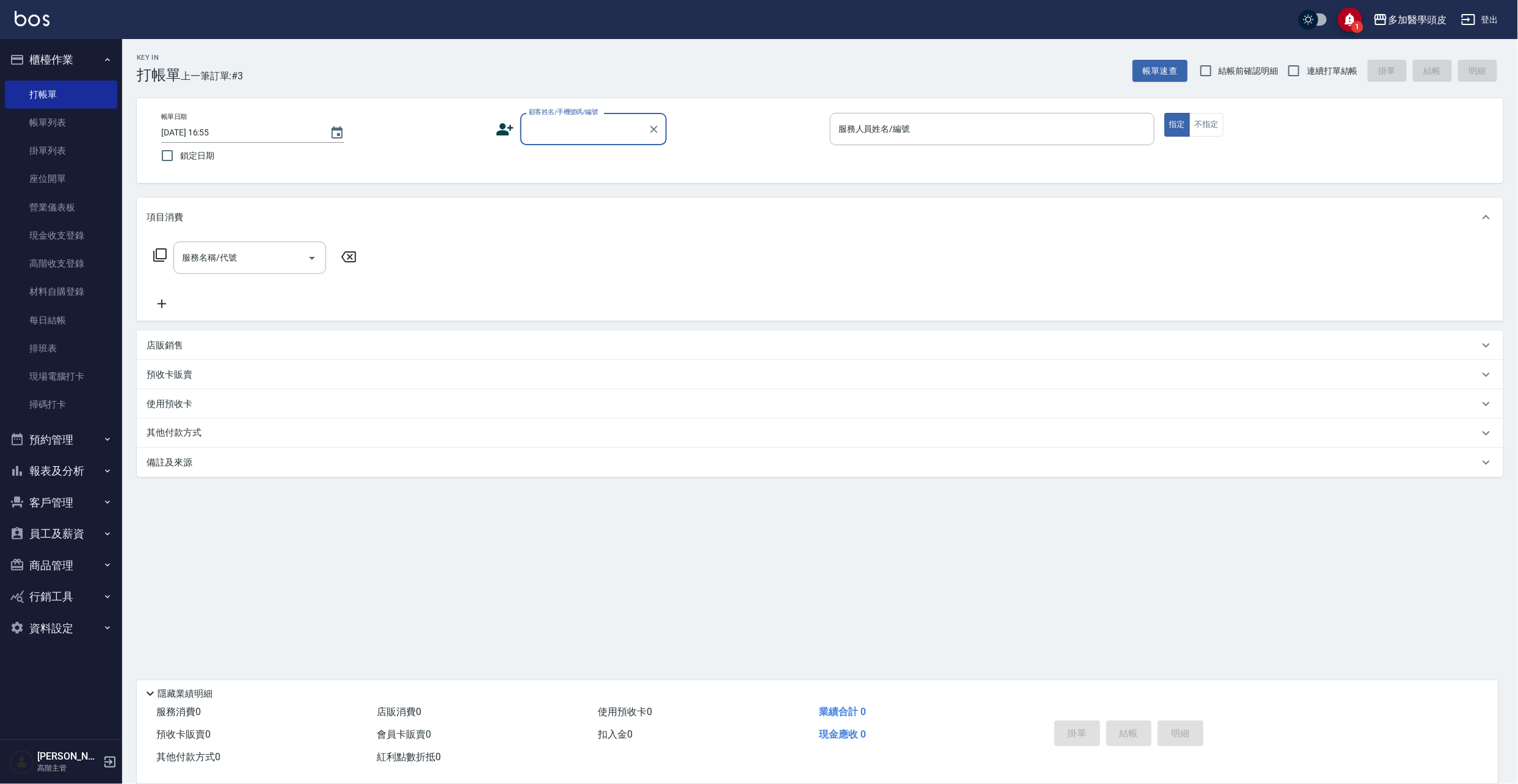
click at [540, 130] on input "顧客姓名/手機號碼/編號" at bounding box center [584, 130] width 117 height 22
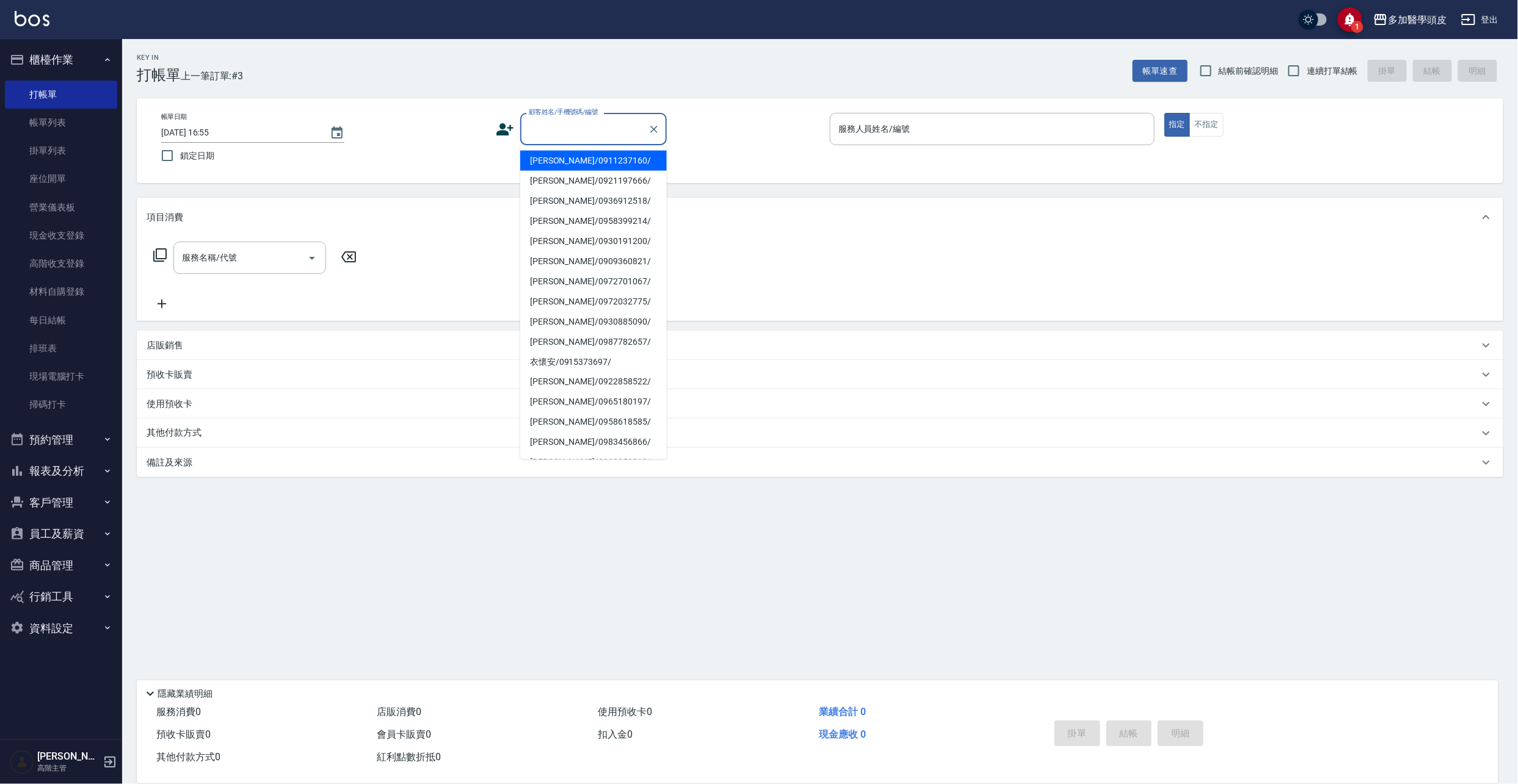
click at [559, 158] on li "[PERSON_NAME]/0911237160/" at bounding box center [593, 161] width 147 height 20
type input "[PERSON_NAME]/0911237160/"
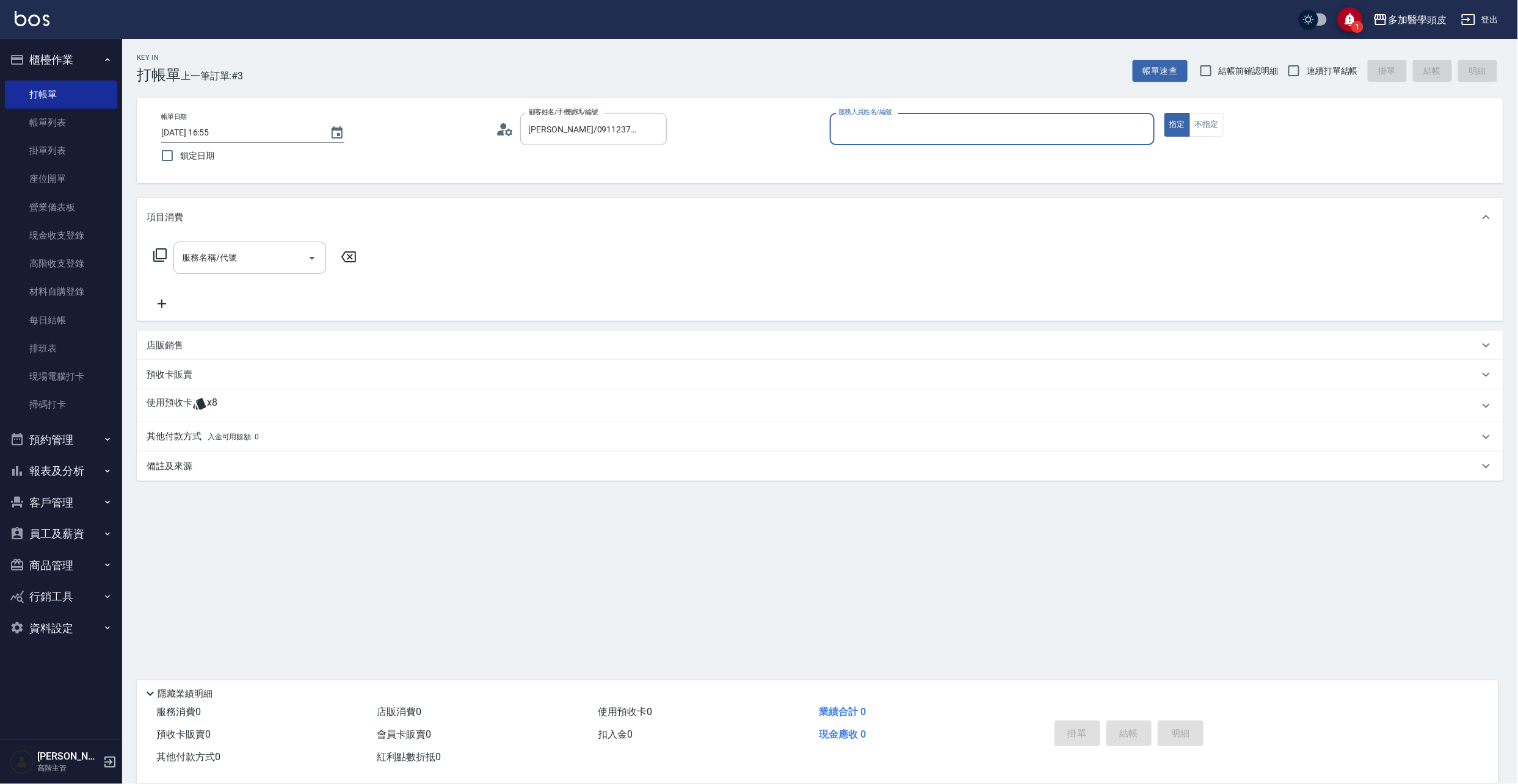
click at [210, 398] on span "x8" at bounding box center [212, 406] width 10 height 19
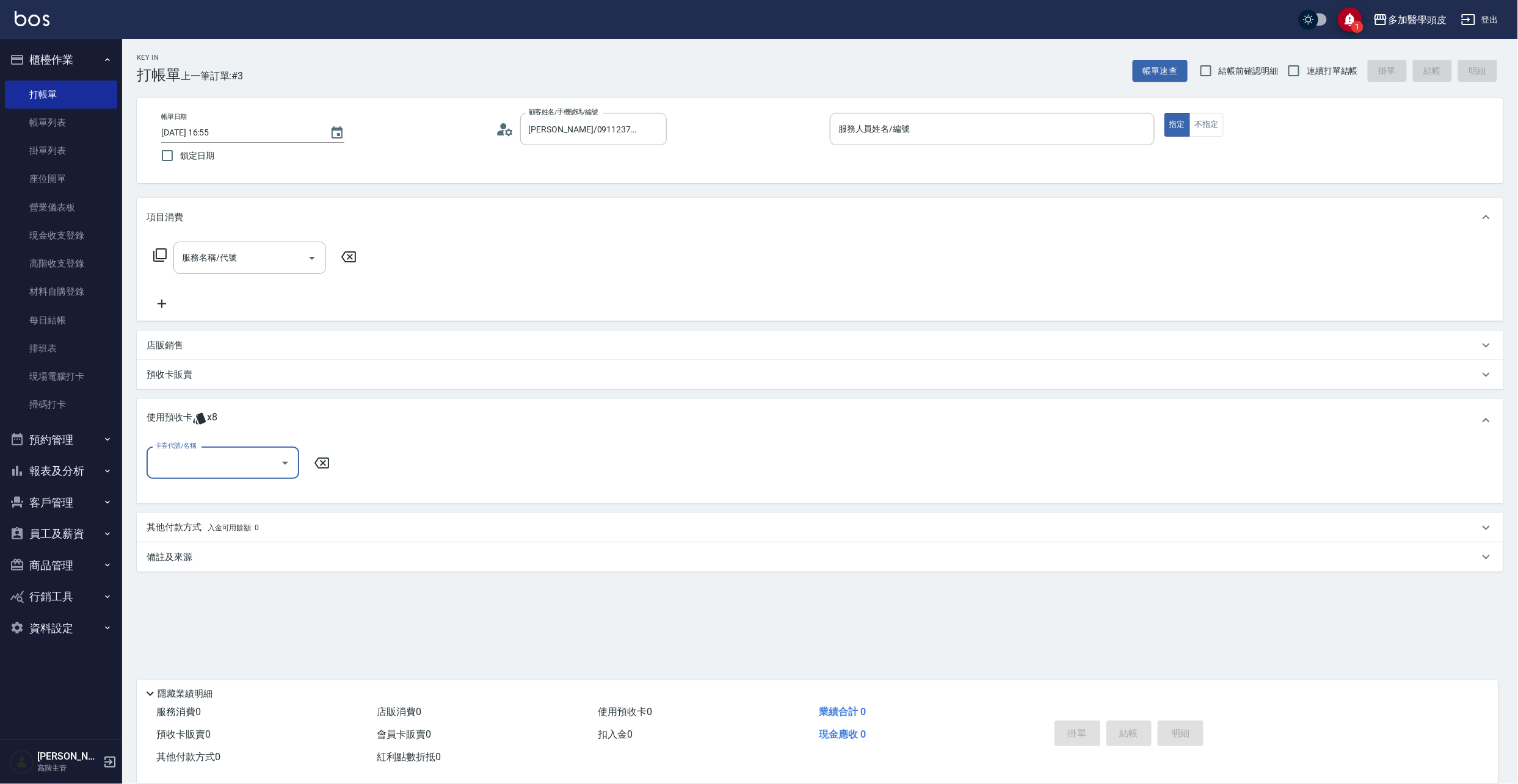
click at [287, 462] on icon "Open" at bounding box center [285, 463] width 6 height 3
click at [37, 52] on button "櫃檯作業" at bounding box center [61, 60] width 113 height 32
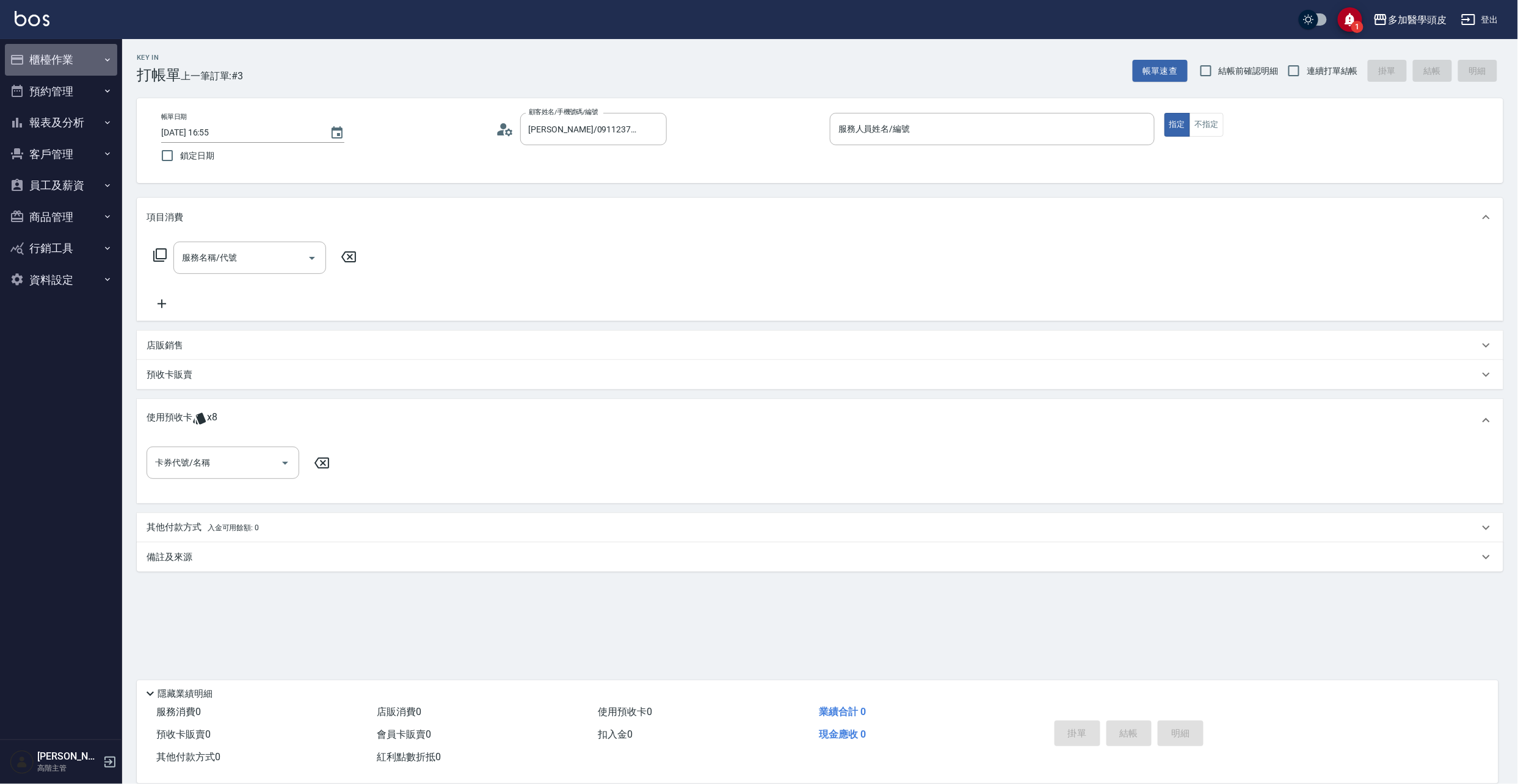
click at [64, 62] on button "櫃檯作業" at bounding box center [61, 60] width 113 height 32
